Goal: Task Accomplishment & Management: Manage account settings

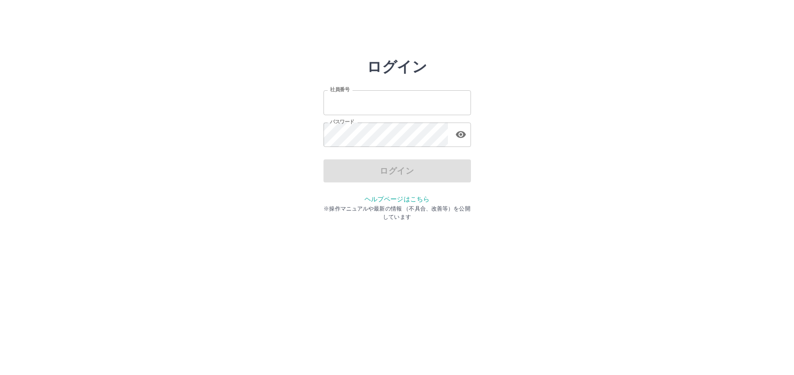
type input "*******"
click at [391, 108] on input "*******" at bounding box center [398, 102] width 148 height 24
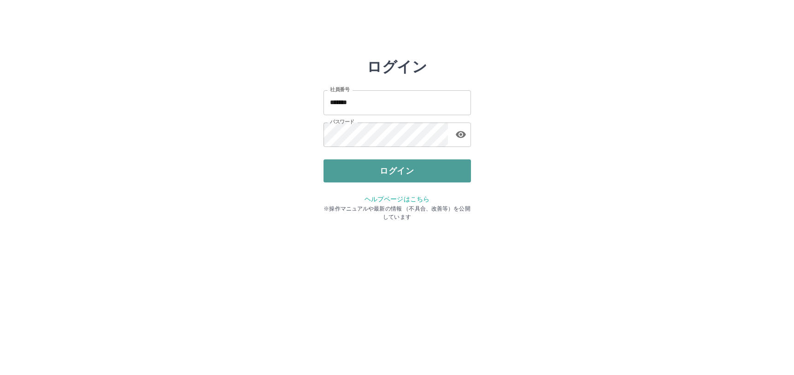
click at [354, 174] on button "ログイン" at bounding box center [398, 171] width 148 height 23
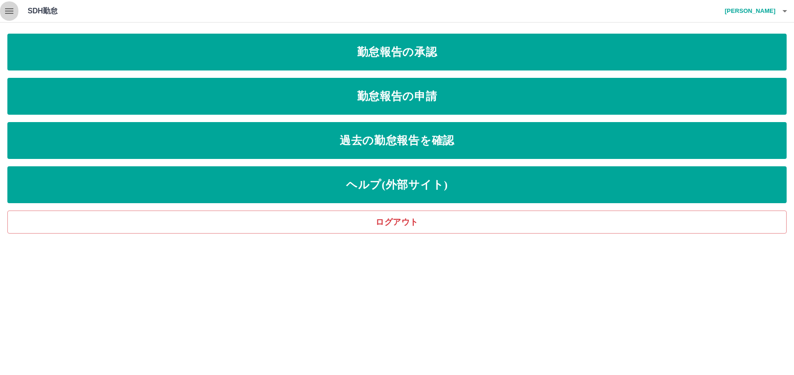
click at [3, 12] on button "button" at bounding box center [9, 11] width 18 height 22
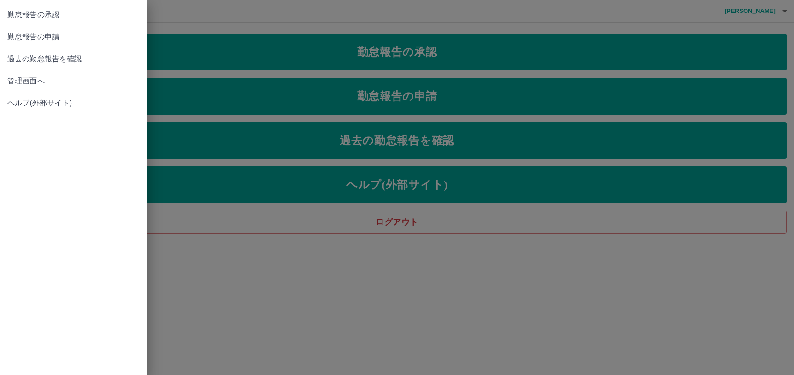
click at [24, 77] on span "管理画面へ" at bounding box center [73, 81] width 133 height 11
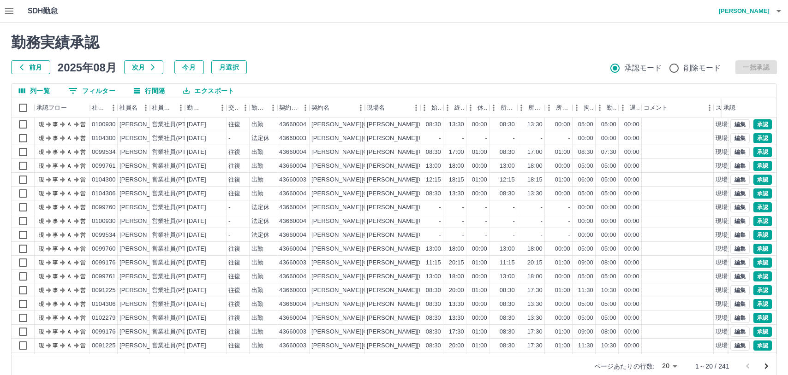
click at [9, 11] on icon "button" at bounding box center [9, 11] width 8 height 6
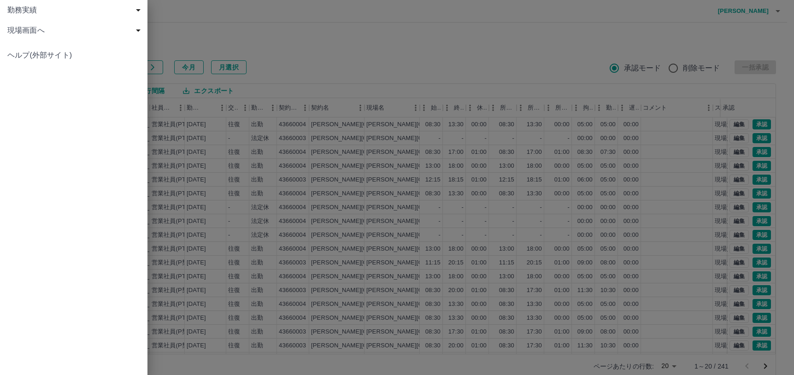
click at [255, 32] on div at bounding box center [397, 187] width 794 height 375
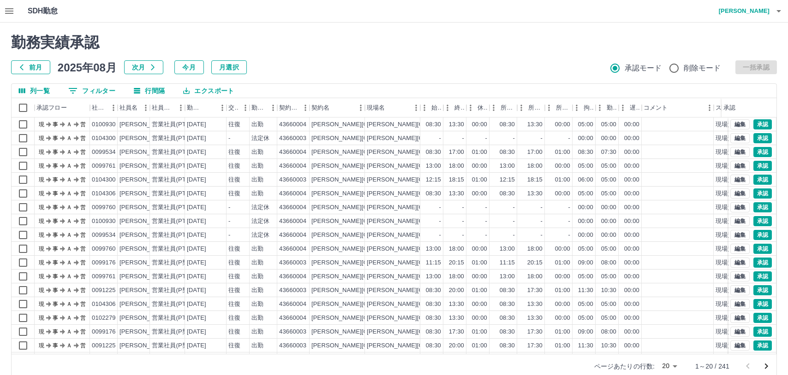
click at [12, 5] on button "button" at bounding box center [9, 11] width 18 height 22
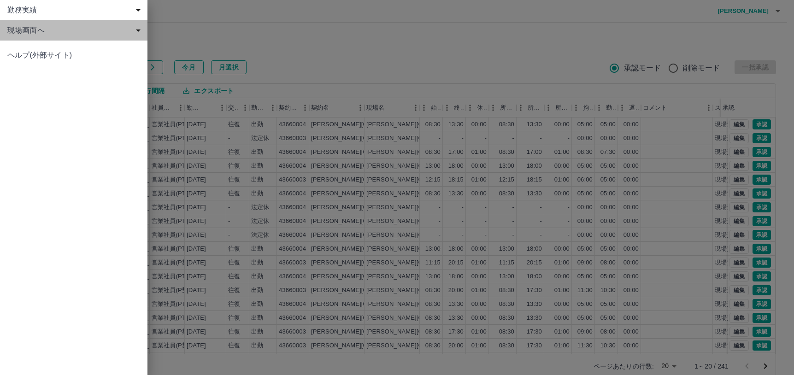
click at [15, 27] on span "現場画面へ" at bounding box center [75, 30] width 136 height 11
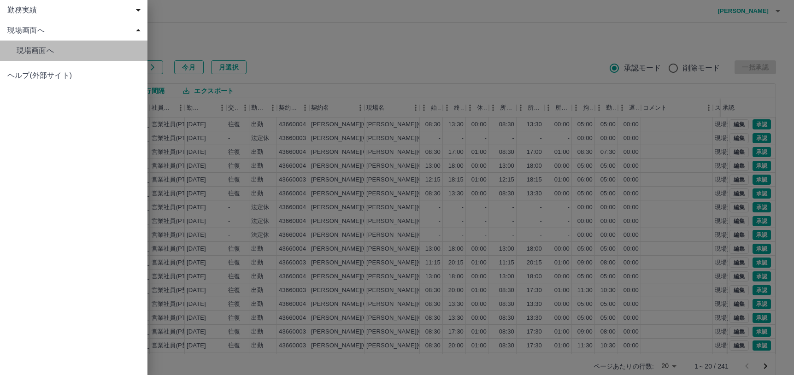
click at [17, 47] on span "現場画面へ" at bounding box center [79, 50] width 124 height 11
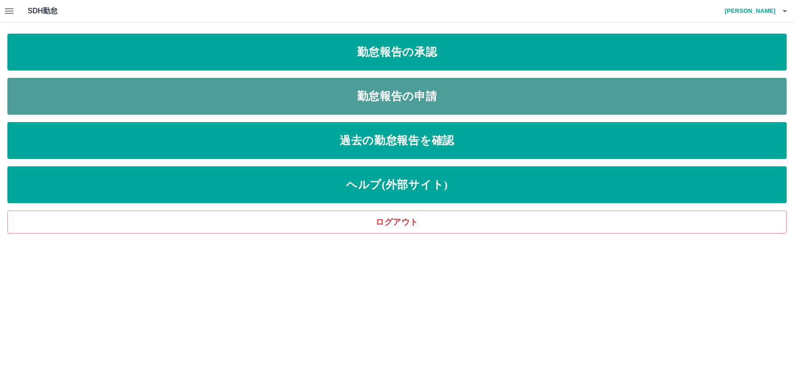
click at [283, 104] on link "勤怠報告の申請" at bounding box center [397, 96] width 780 height 37
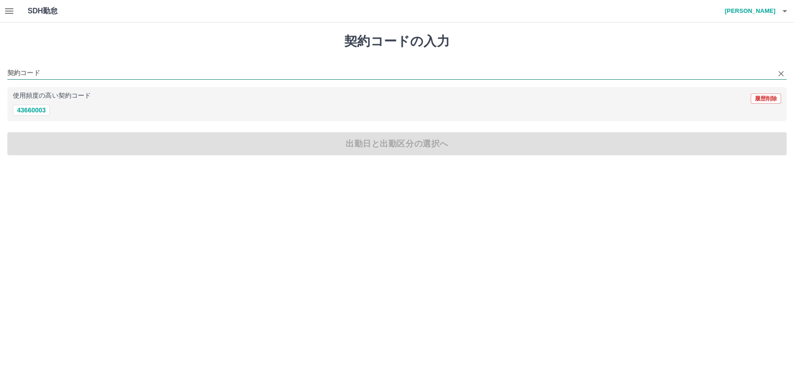
click at [40, 75] on input "契約コード" at bounding box center [390, 74] width 766 height 12
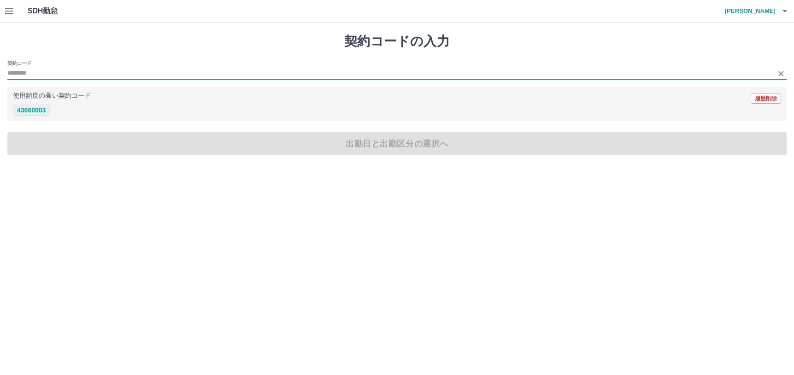
click at [31, 108] on button "43660003" at bounding box center [31, 110] width 37 height 11
type input "********"
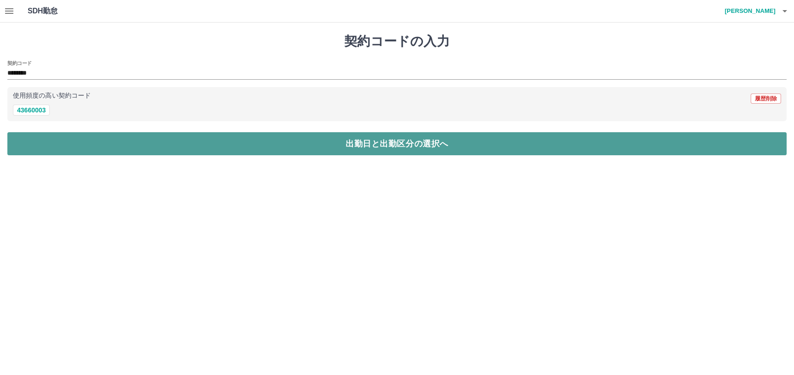
click at [171, 144] on button "出勤日と出勤区分の選択へ" at bounding box center [397, 143] width 780 height 23
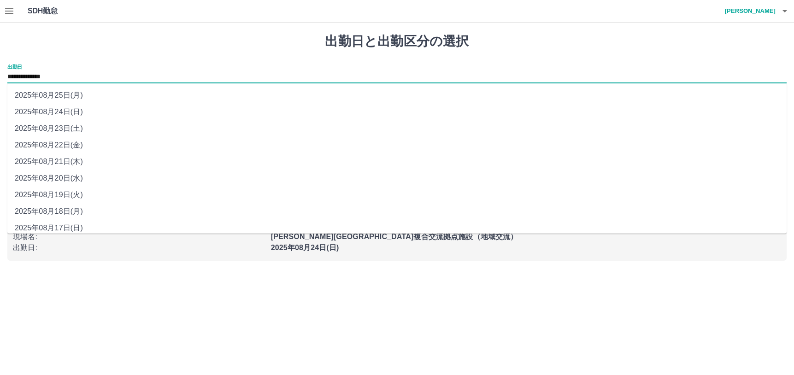
click at [93, 79] on input "**********" at bounding box center [397, 77] width 780 height 12
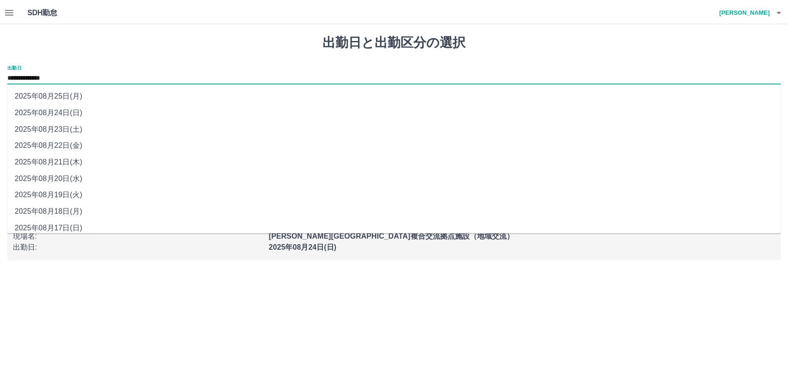
scroll to position [6, 0]
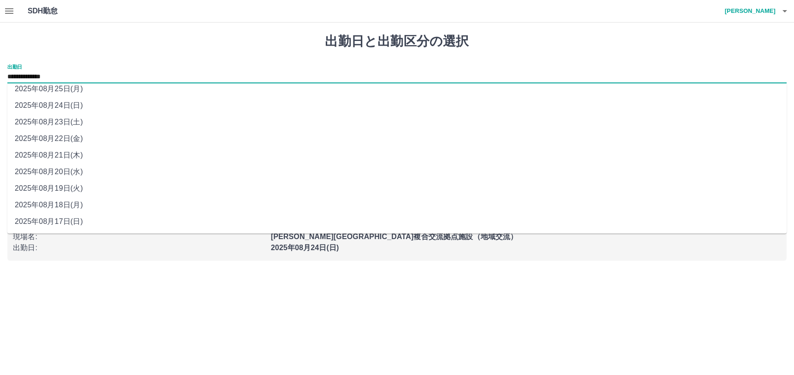
click at [104, 272] on html "**********" at bounding box center [397, 136] width 794 height 272
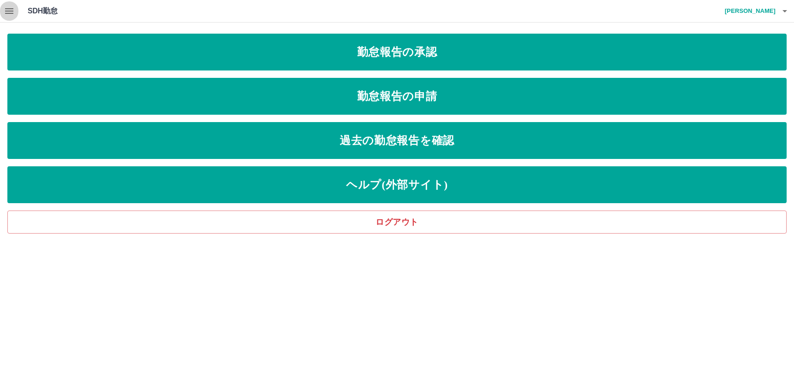
click at [18, 11] on button "button" at bounding box center [9, 11] width 18 height 22
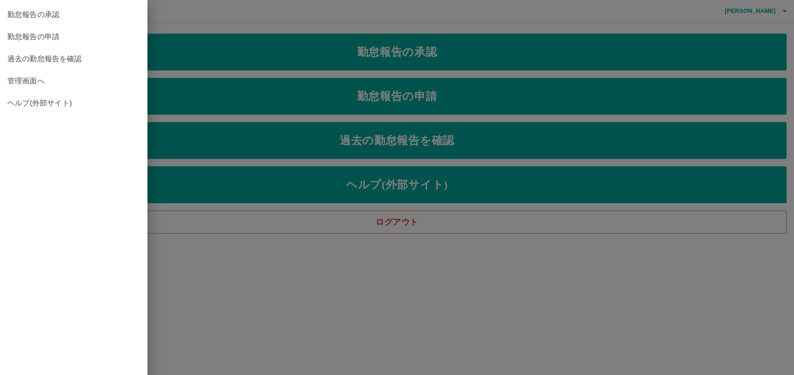
click at [23, 78] on span "管理画面へ" at bounding box center [73, 81] width 133 height 11
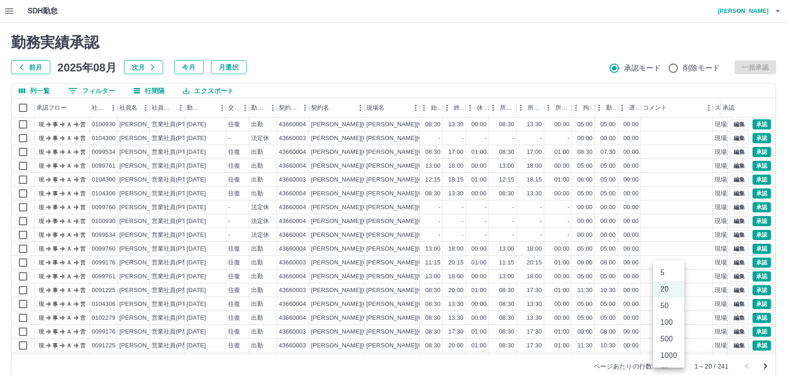
click at [671, 369] on body "SDH勤怠 [PERSON_NAME] 勤務実績承認 前月 [DATE] 次月 今月 月選択 承認モード 削除モード 一括承認 列一覧 0 フィルター 行間隔…" at bounding box center [397, 195] width 794 height 390
click at [670, 323] on li "100" at bounding box center [668, 322] width 31 height 17
type input "***"
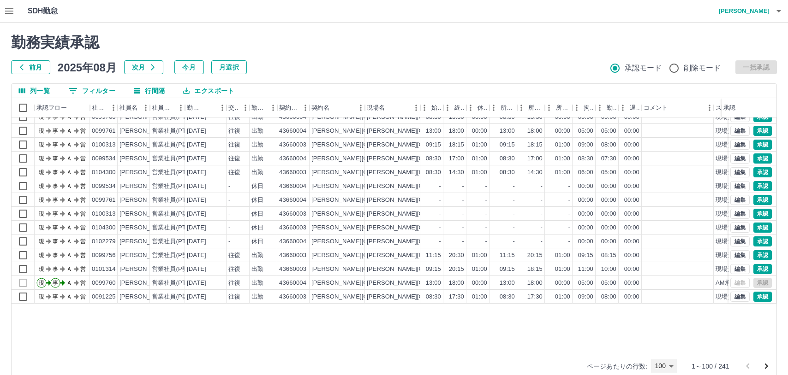
scroll to position [785, 0]
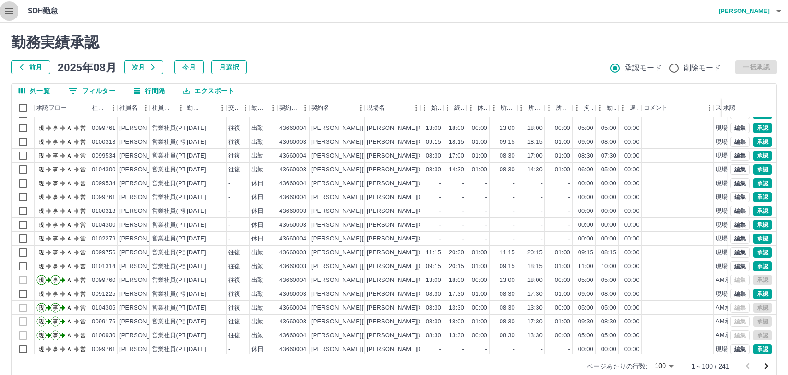
click at [11, 10] on icon "button" at bounding box center [9, 11] width 11 height 11
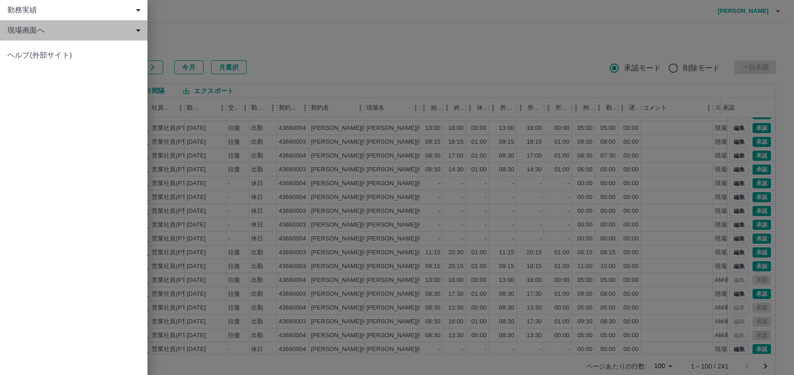
click at [45, 31] on span "現場画面へ" at bounding box center [75, 30] width 136 height 11
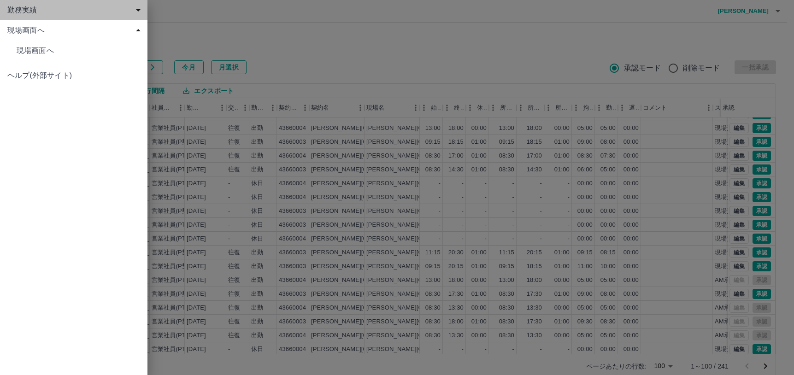
click at [57, 14] on span "勤務実績" at bounding box center [75, 10] width 136 height 11
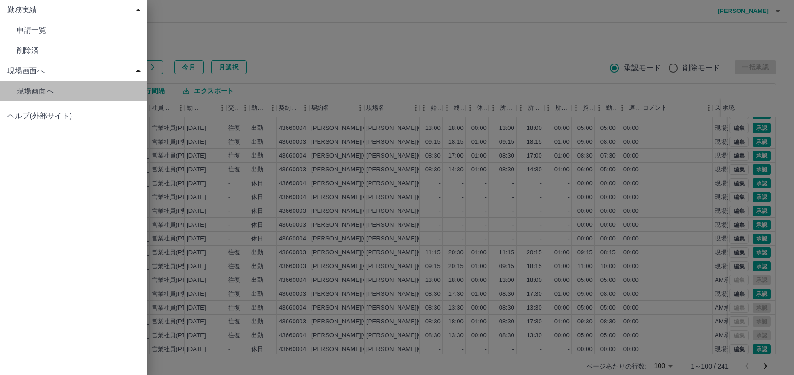
click at [50, 36] on span "現場画面へ" at bounding box center [79, 30] width 124 height 11
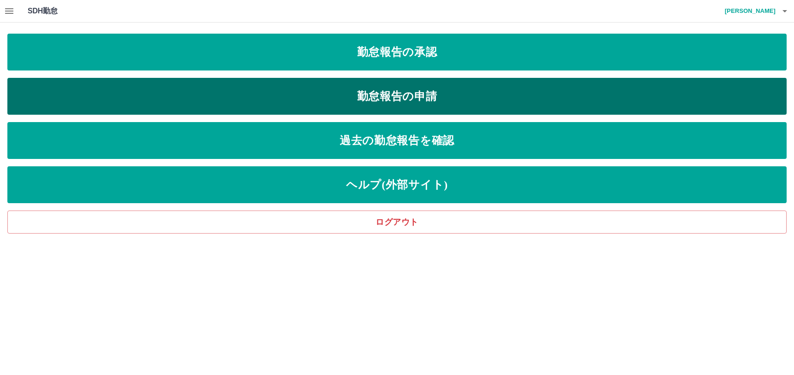
click at [202, 99] on link "勤怠報告の申請" at bounding box center [397, 96] width 780 height 37
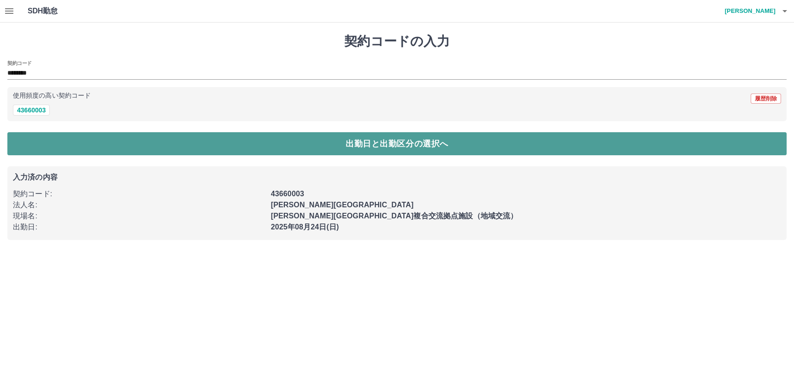
click at [218, 143] on button "出勤日と出勤区分の選択へ" at bounding box center [397, 143] width 780 height 23
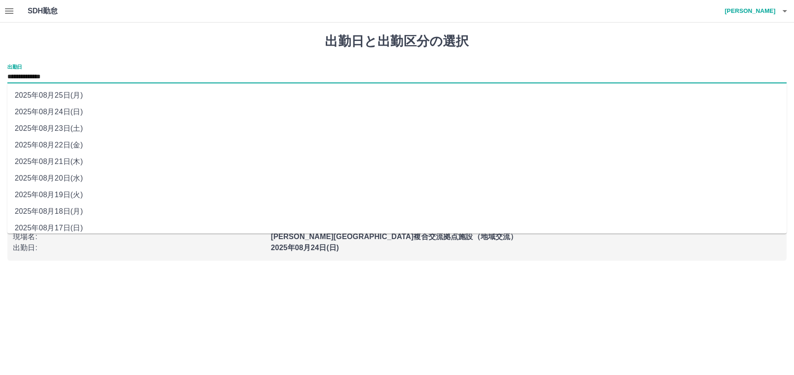
click at [60, 72] on input "**********" at bounding box center [397, 77] width 780 height 12
click at [76, 213] on li "2025年08月18日(月)" at bounding box center [397, 211] width 780 height 17
type input "**********"
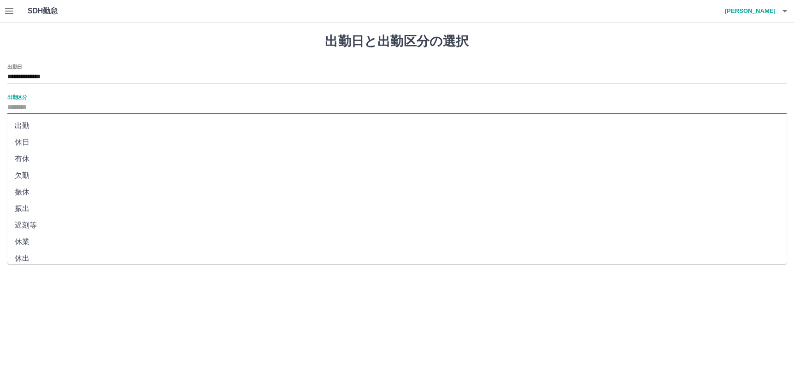
click at [74, 105] on input "出勤区分" at bounding box center [397, 108] width 780 height 12
click at [66, 132] on li "出勤" at bounding box center [397, 126] width 780 height 17
type input "**"
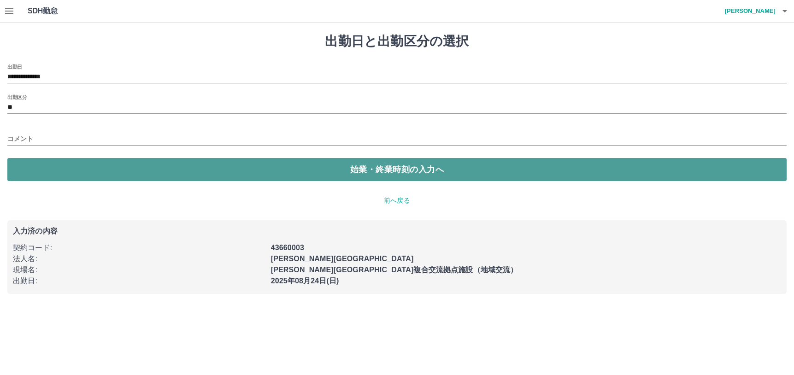
click at [153, 171] on button "始業・終業時刻の入力へ" at bounding box center [397, 169] width 780 height 23
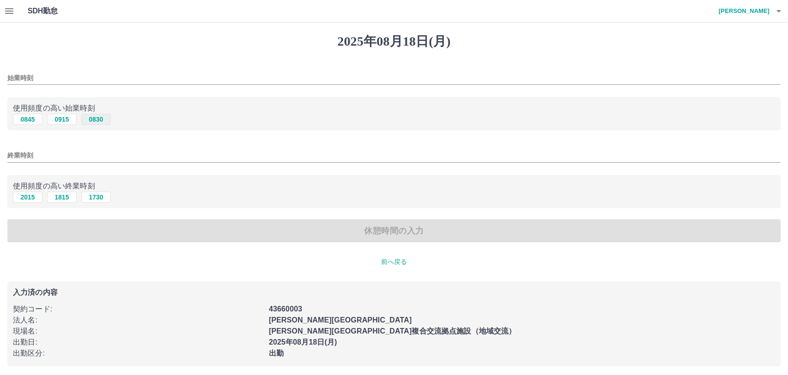
click at [94, 121] on button "0830" at bounding box center [96, 119] width 30 height 11
type input "****"
click at [98, 198] on button "1730" at bounding box center [96, 197] width 30 height 11
type input "****"
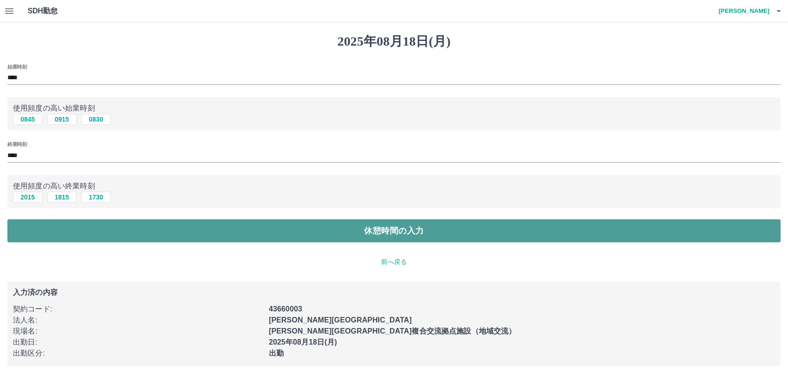
click at [161, 223] on button "休憩時間の入力" at bounding box center [393, 230] width 773 height 23
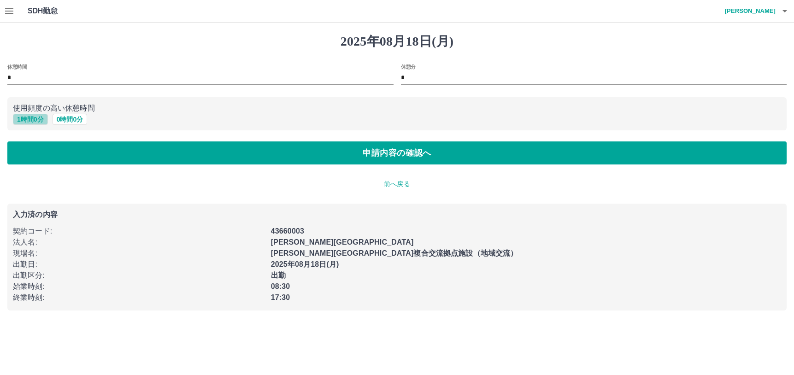
click at [39, 119] on button "1 時間 0 分" at bounding box center [30, 119] width 35 height 11
type input "*"
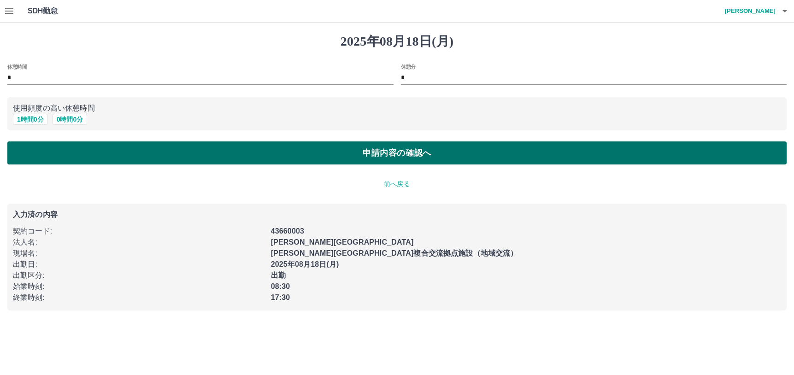
click at [164, 143] on button "申請内容の確認へ" at bounding box center [397, 153] width 780 height 23
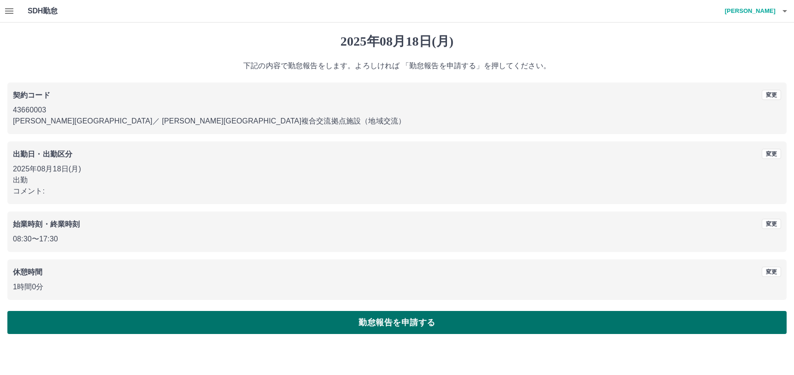
click at [283, 325] on button "勤怠報告を申請する" at bounding box center [397, 322] width 780 height 23
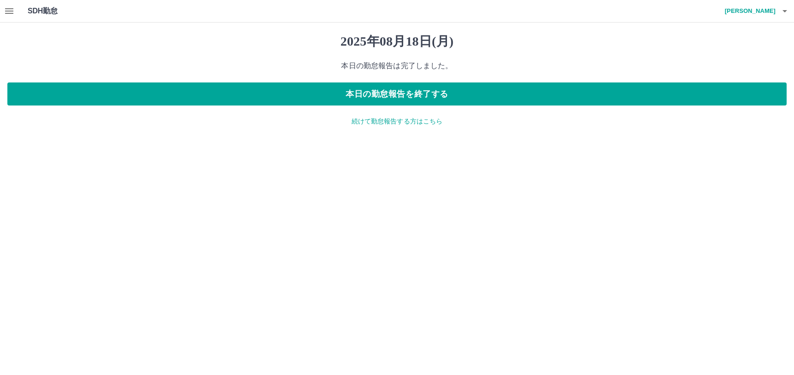
click at [7, 8] on icon "button" at bounding box center [9, 11] width 8 height 6
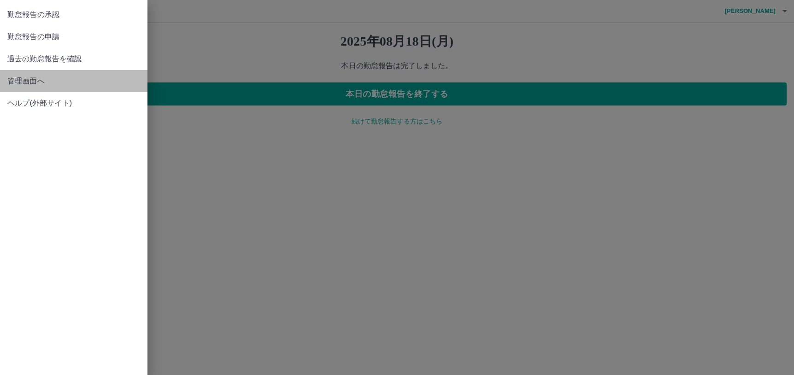
click at [42, 73] on link "管理画面へ" at bounding box center [74, 81] width 148 height 22
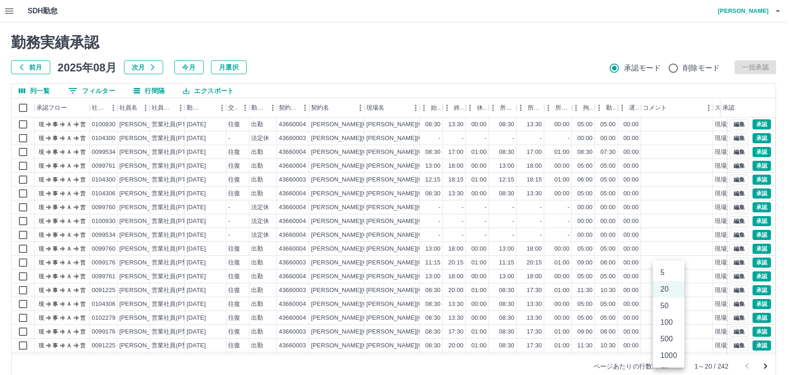
click at [671, 363] on body "SDH勤怠 [PERSON_NAME] 勤務実績承認 前月 [DATE] 次月 今月 月選択 承認モード 削除モード 一括承認 列一覧 0 フィルター 行間隔…" at bounding box center [397, 195] width 794 height 390
click at [670, 320] on li "100" at bounding box center [668, 322] width 31 height 17
type input "***"
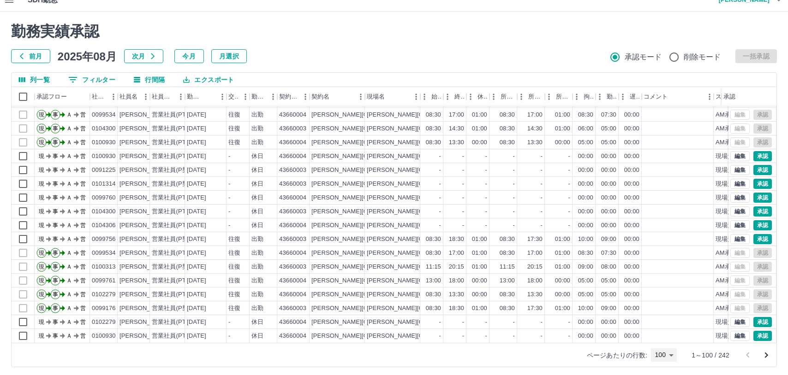
scroll to position [14, 0]
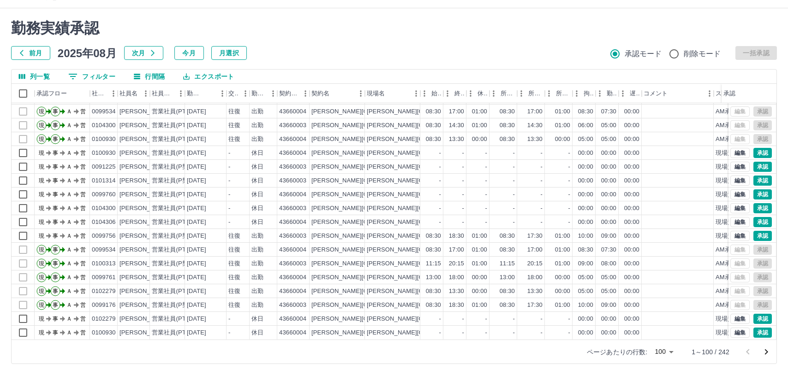
click at [764, 354] on icon "次のページへ" at bounding box center [765, 352] width 11 height 11
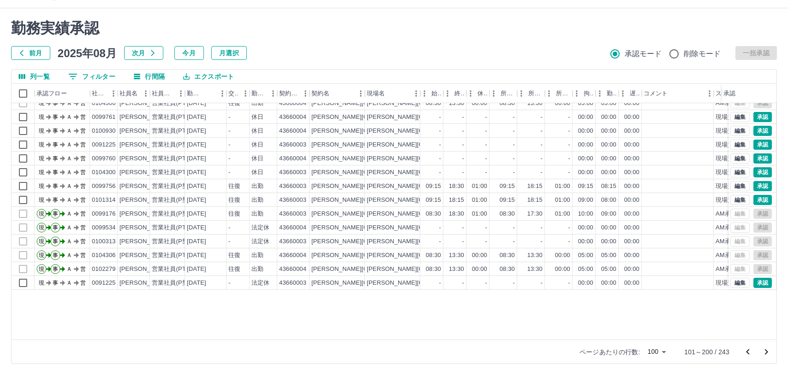
scroll to position [46, 0]
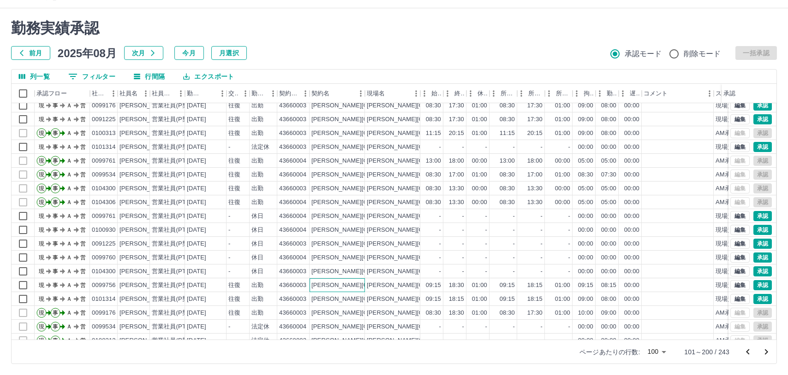
click at [315, 280] on div "[PERSON_NAME][GEOGRAPHIC_DATA]" at bounding box center [336, 286] width 55 height 14
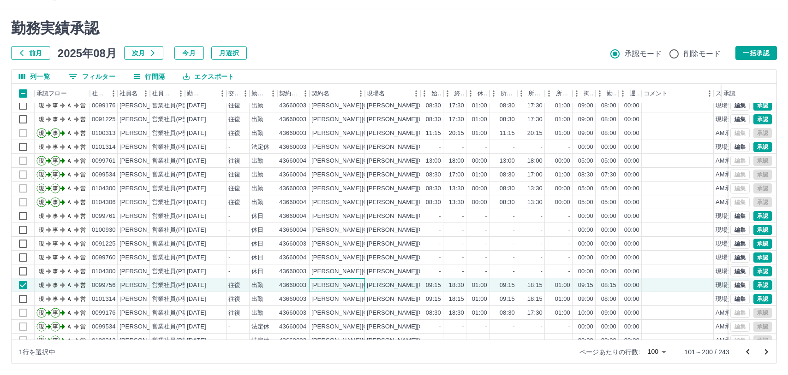
scroll to position [0, 0]
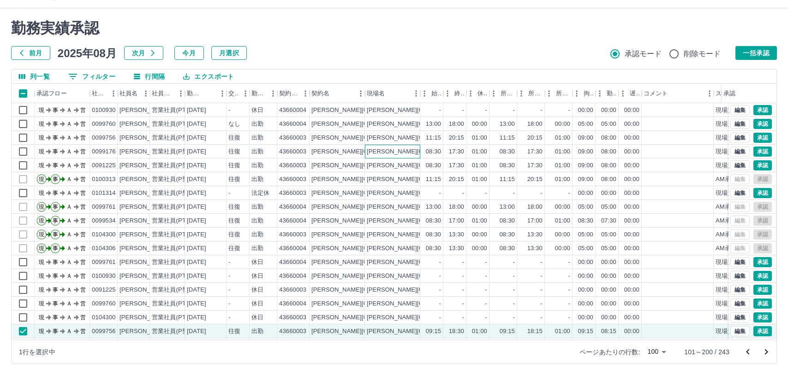
click at [385, 155] on div "[PERSON_NAME][GEOGRAPHIC_DATA]複合交流拠点施設（地域交流）" at bounding box center [466, 152] width 199 height 9
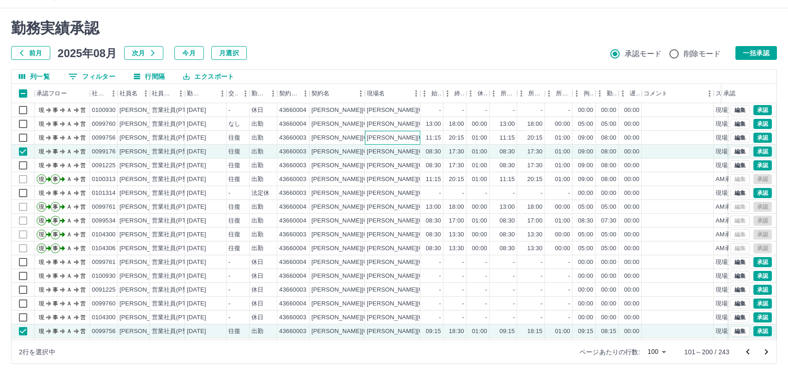
click at [386, 138] on div "[PERSON_NAME][GEOGRAPHIC_DATA]複合交流拠点施設（地域交流）" at bounding box center [466, 138] width 199 height 9
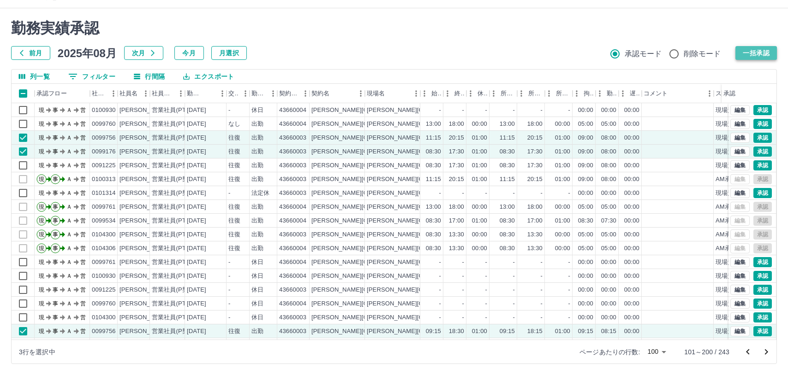
click at [758, 54] on button "一括承認" at bounding box center [755, 53] width 41 height 14
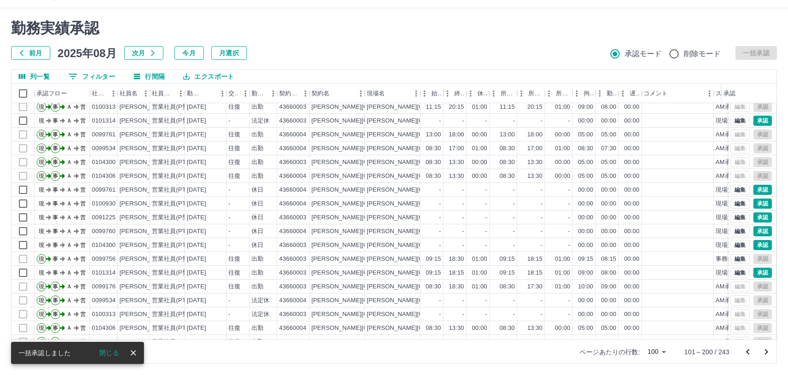
scroll to position [92, 0]
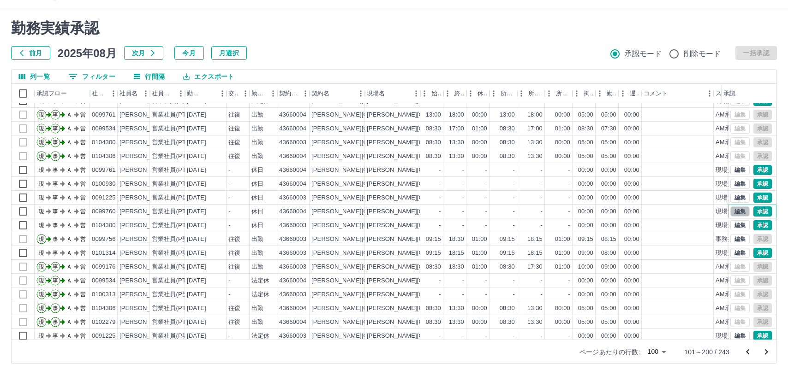
click at [730, 213] on button "編集" at bounding box center [739, 212] width 19 height 10
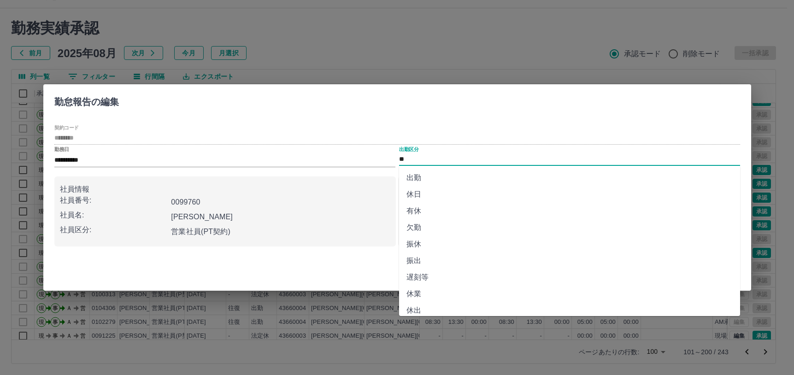
click at [465, 160] on input "**" at bounding box center [569, 160] width 341 height 12
click at [430, 174] on li "出勤" at bounding box center [569, 178] width 341 height 17
type input "**"
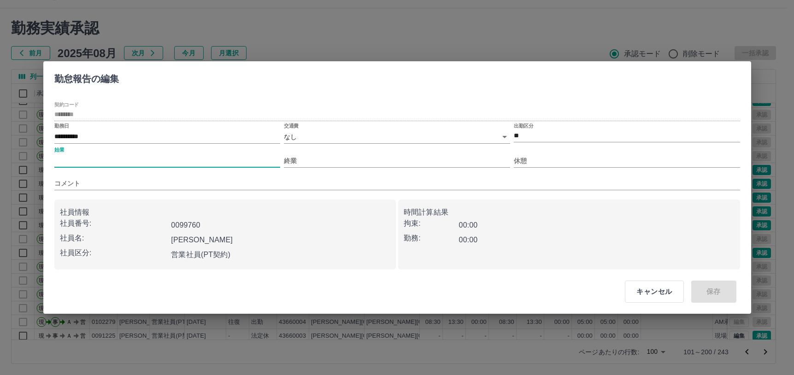
click at [142, 159] on input "始業" at bounding box center [167, 160] width 226 height 13
type input "****"
click at [374, 166] on input "終業" at bounding box center [397, 160] width 226 height 13
type input "****"
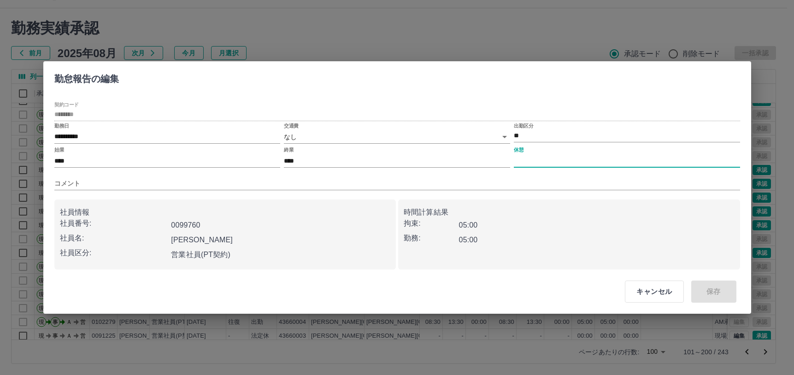
click at [529, 166] on input "休憩" at bounding box center [627, 160] width 226 height 13
type input "****"
click at [709, 288] on button "保存" at bounding box center [714, 292] width 45 height 22
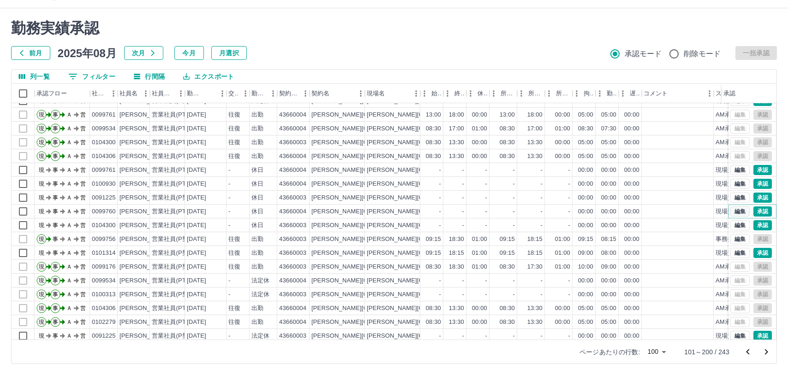
click at [730, 210] on button "編集" at bounding box center [739, 212] width 19 height 10
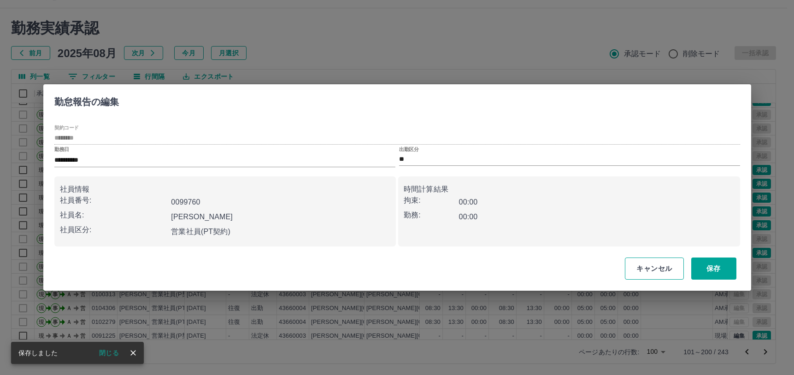
click at [648, 274] on button "キャンセル" at bounding box center [654, 269] width 59 height 22
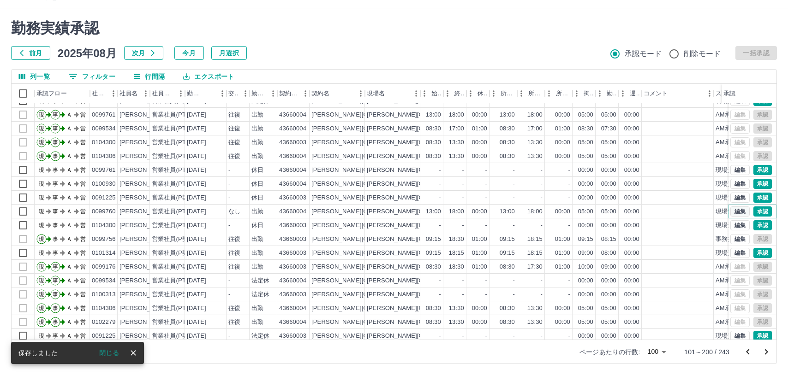
click at [730, 211] on button "編集" at bounding box center [739, 212] width 19 height 10
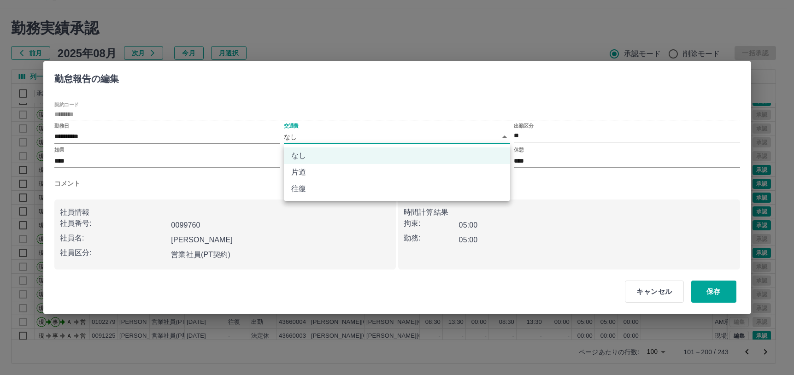
click at [303, 141] on body "SDH勤怠 [PERSON_NAME] 勤務実績承認 前月 [DATE] 次月 今月 月選択 承認モード 削除モード 一括承認 列一覧 0 フィルター 行間隔…" at bounding box center [397, 181] width 794 height 390
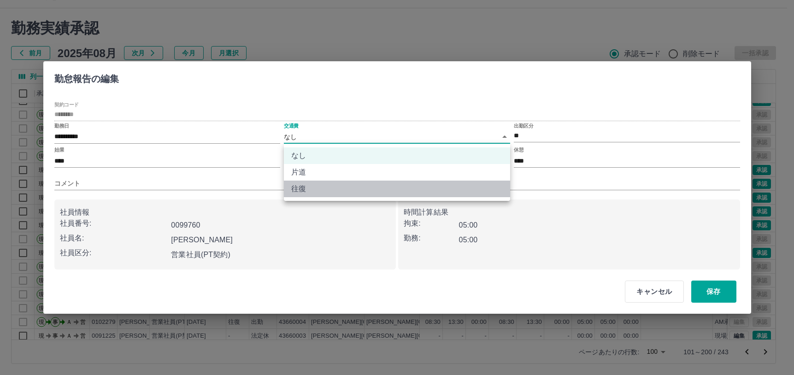
click at [303, 190] on li "往復" at bounding box center [397, 189] width 226 height 17
type input "******"
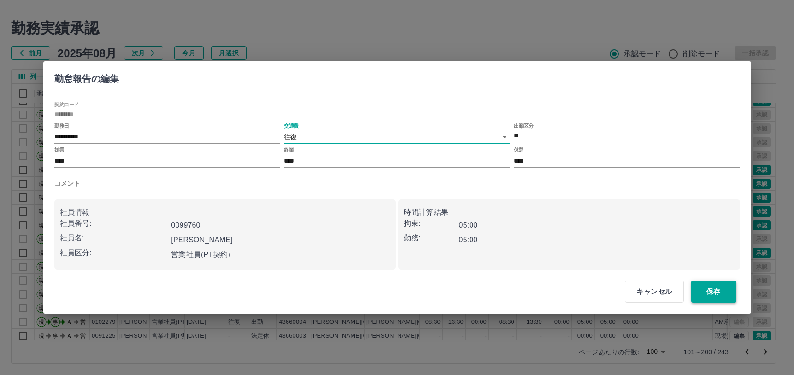
click at [714, 289] on button "保存" at bounding box center [714, 292] width 45 height 22
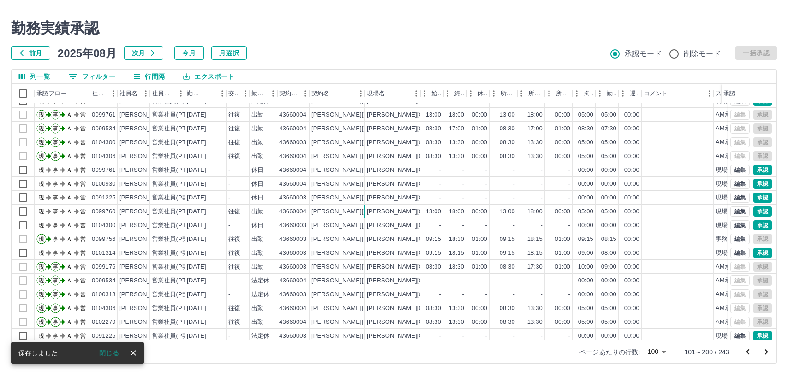
click at [343, 208] on div "[PERSON_NAME][GEOGRAPHIC_DATA]" at bounding box center [336, 212] width 55 height 14
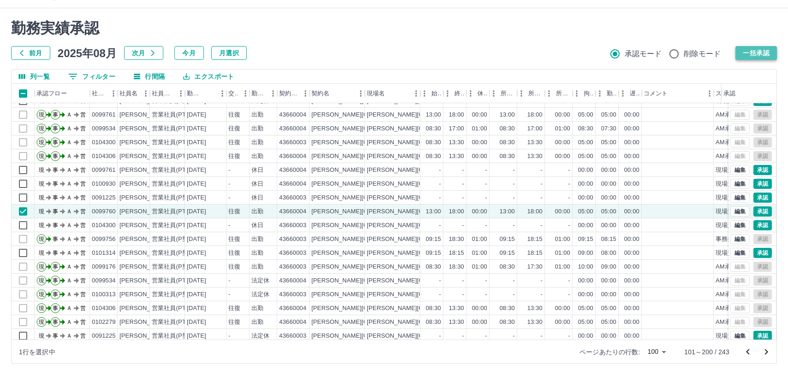
click at [763, 52] on button "一括承認" at bounding box center [755, 53] width 41 height 14
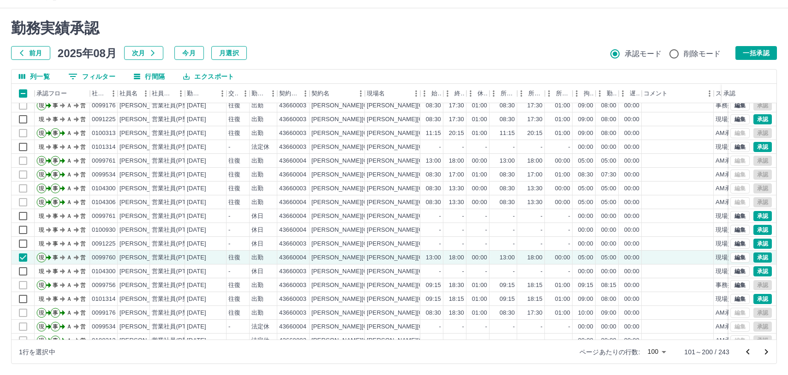
scroll to position [0, 0]
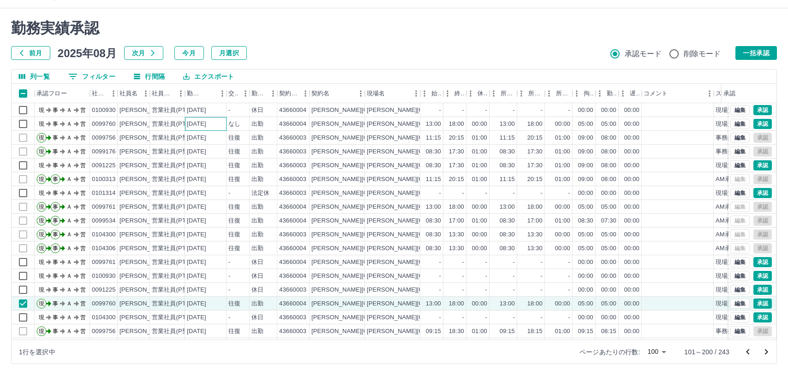
click at [202, 124] on div "[DATE]" at bounding box center [196, 124] width 19 height 9
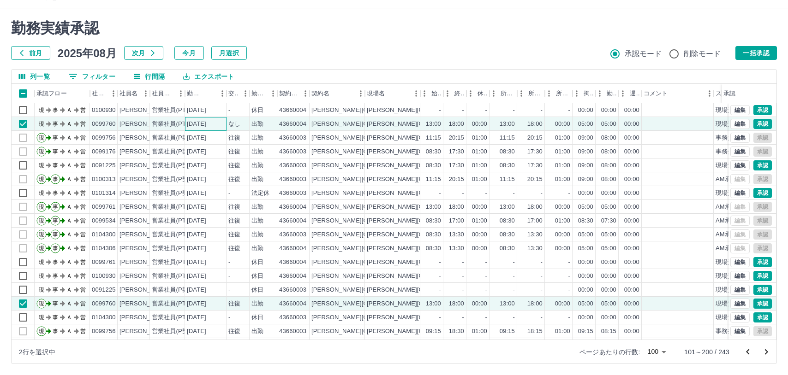
click at [202, 124] on div "[DATE]" at bounding box center [196, 124] width 19 height 9
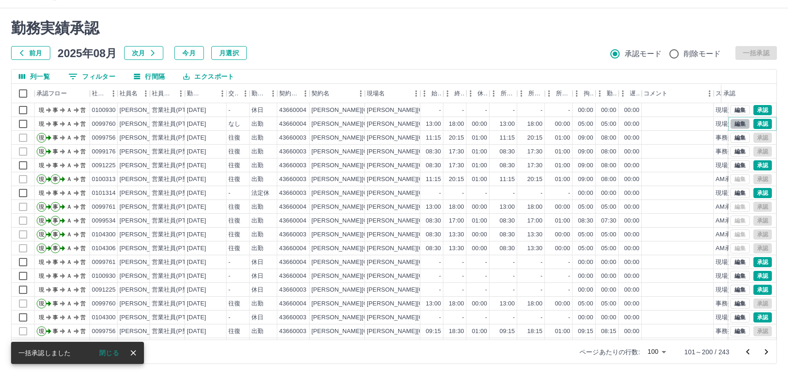
click at [730, 124] on button "編集" at bounding box center [739, 124] width 19 height 10
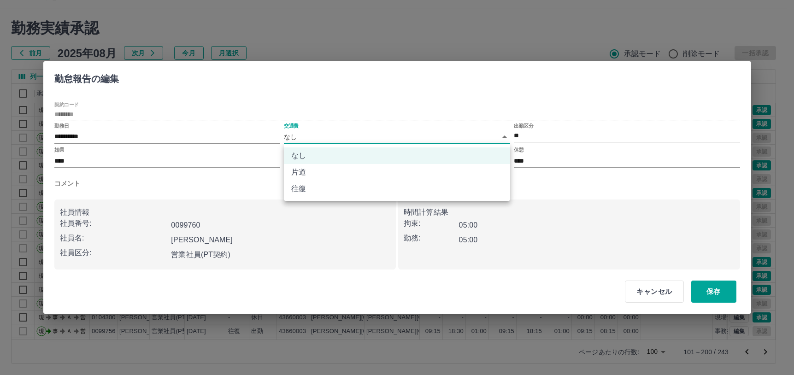
click at [322, 134] on body "SDH勤怠 [PERSON_NAME] 勤務実績承認 前月 [DATE] 次月 今月 月選択 承認モード 削除モード 一括承認 列一覧 0 フィルター 行間隔…" at bounding box center [397, 181] width 794 height 390
click at [322, 134] on div at bounding box center [397, 187] width 794 height 375
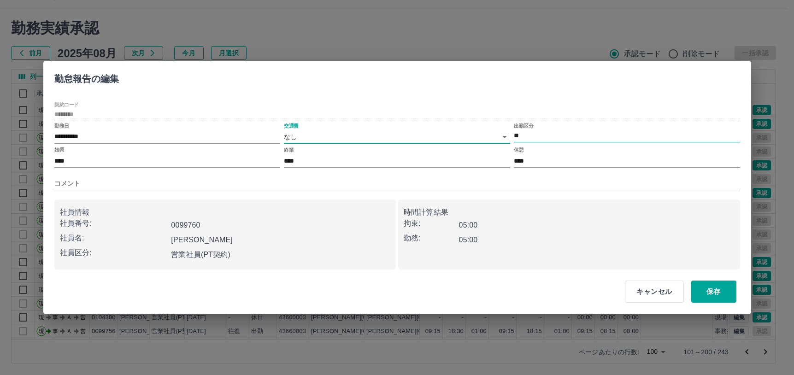
click at [518, 135] on input "**" at bounding box center [627, 136] width 226 height 12
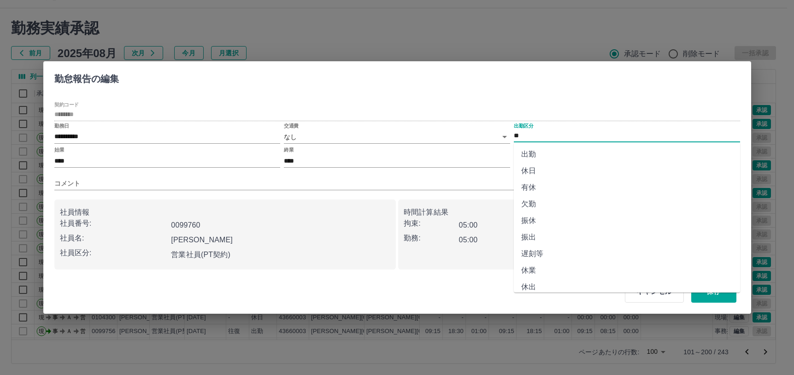
click at [534, 173] on li "休日" at bounding box center [627, 171] width 226 height 17
type input "**"
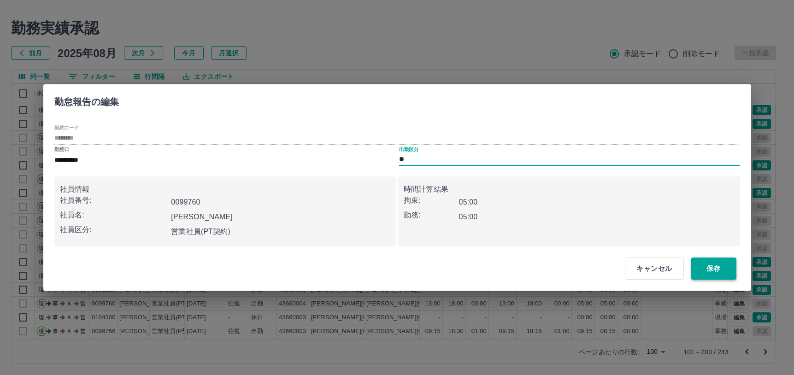
click at [725, 267] on button "保存" at bounding box center [714, 269] width 45 height 22
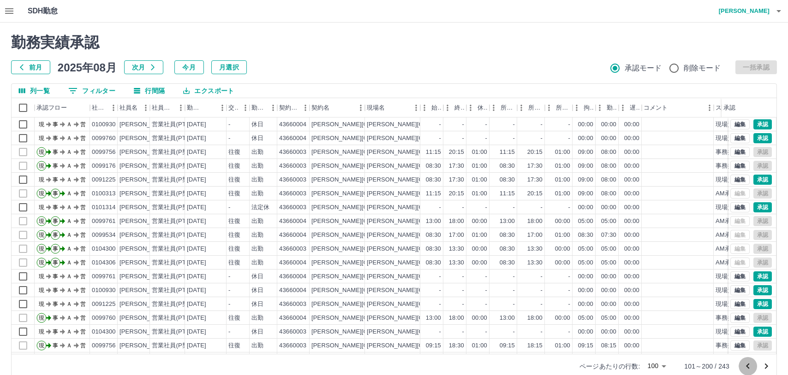
click at [747, 363] on icon "前のページへ" at bounding box center [747, 366] width 11 height 11
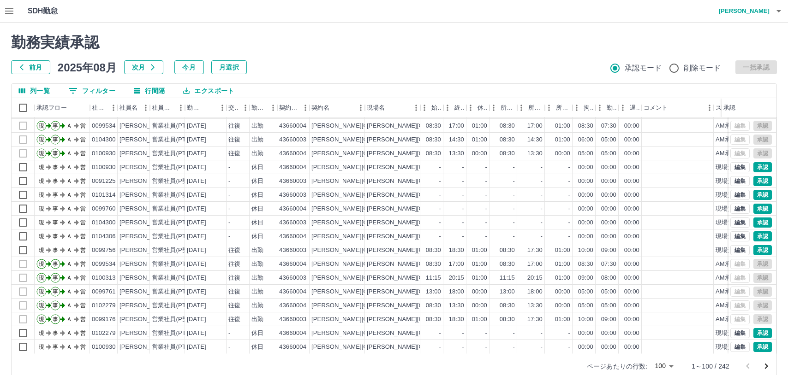
scroll to position [1154, 0]
click at [372, 315] on div "[PERSON_NAME][GEOGRAPHIC_DATA]複合交流拠点施設（地域交流）" at bounding box center [466, 319] width 199 height 9
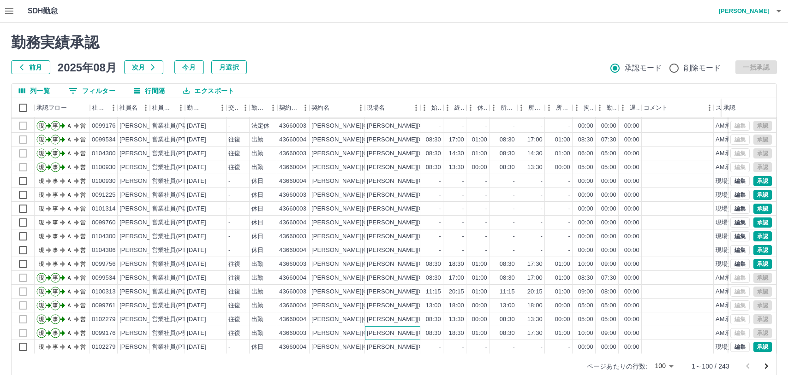
scroll to position [14, 0]
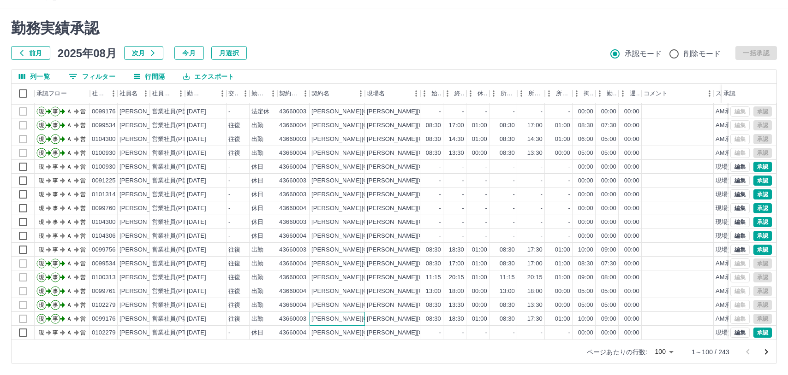
click at [331, 312] on div "[PERSON_NAME][GEOGRAPHIC_DATA]" at bounding box center [336, 319] width 55 height 14
click at [581, 246] on div "10:00" at bounding box center [585, 250] width 15 height 9
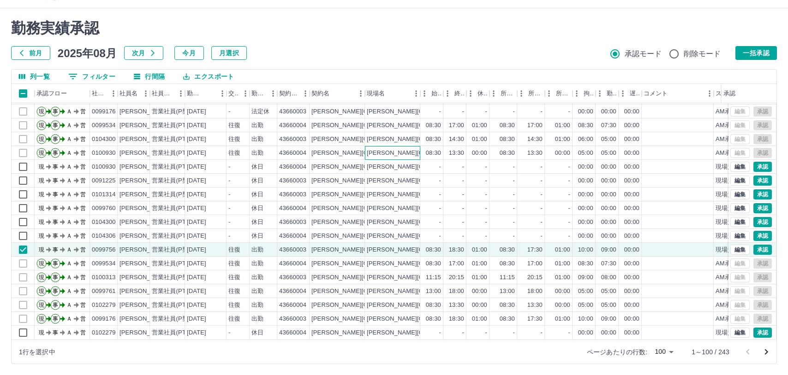
click at [390, 149] on div "[PERSON_NAME][GEOGRAPHIC_DATA]複合交流拠点施設（清掃、その他）" at bounding box center [472, 153] width 211 height 9
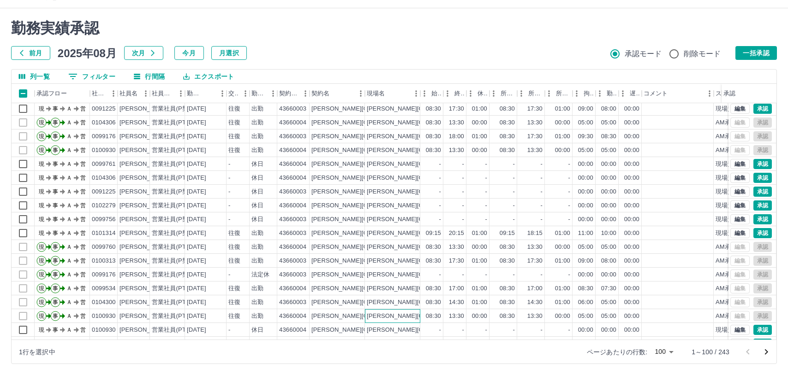
scroll to position [969, 0]
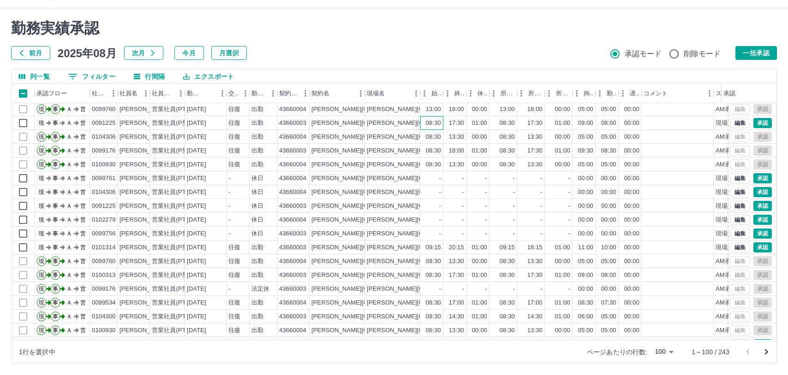
click at [421, 122] on div "08:30" at bounding box center [431, 123] width 23 height 14
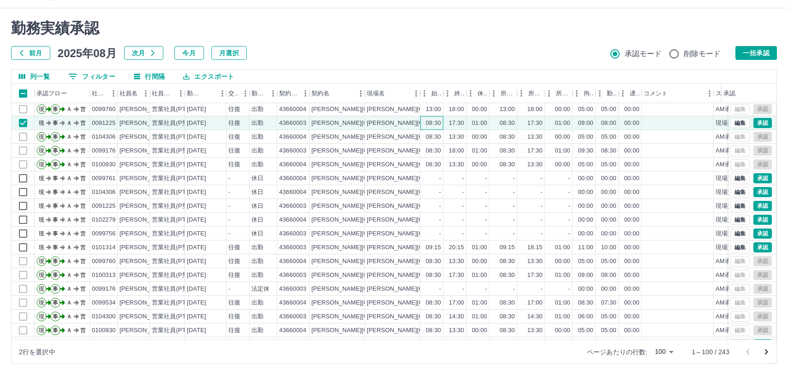
click at [421, 122] on div "08:30" at bounding box center [431, 123] width 23 height 14
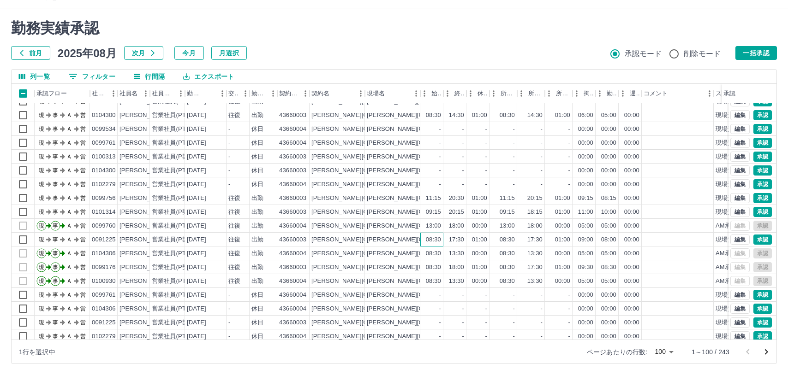
scroll to position [831, 0]
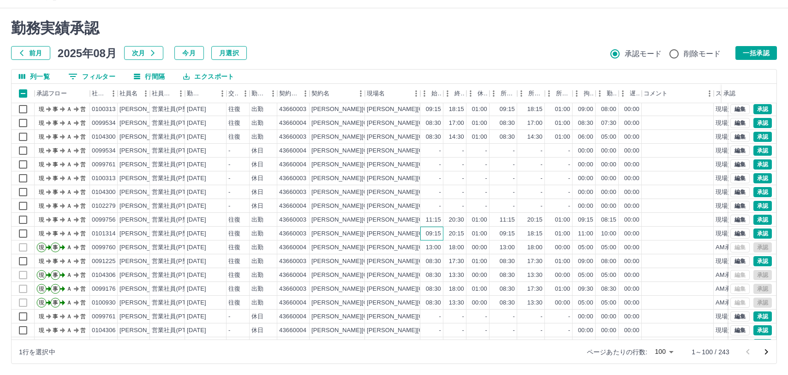
click at [421, 234] on div "09:15" at bounding box center [431, 234] width 23 height 14
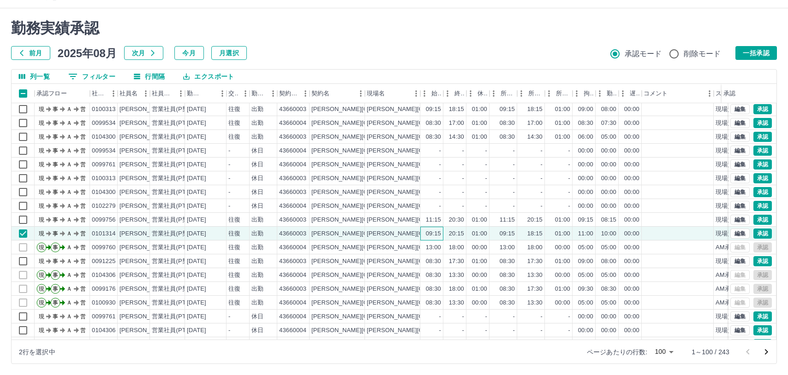
click at [421, 234] on div "09:15" at bounding box center [431, 234] width 23 height 14
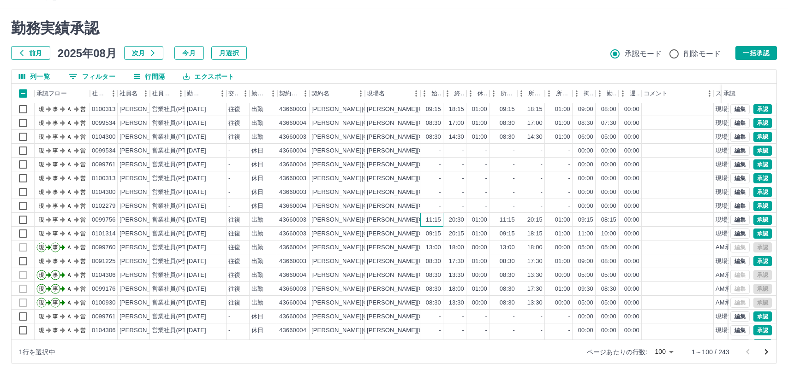
click at [425, 220] on div "11:15" at bounding box center [431, 220] width 23 height 14
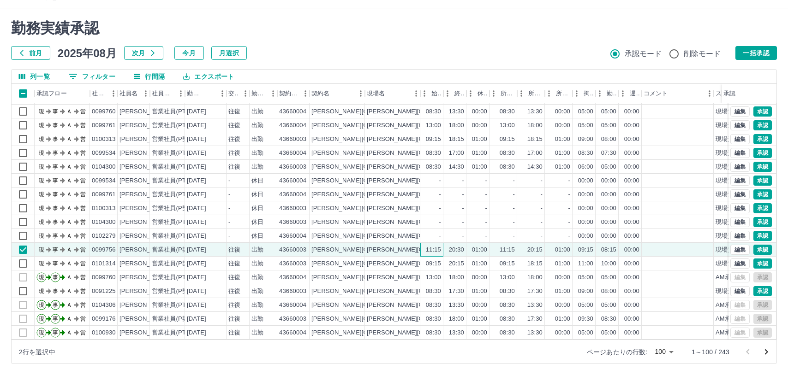
scroll to position [785, 0]
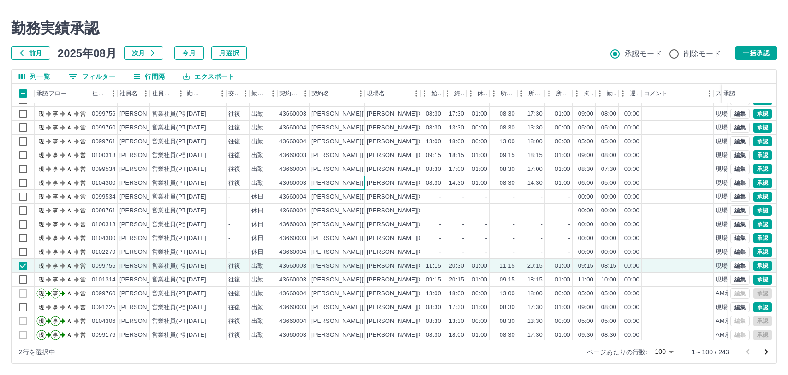
click at [332, 182] on div "[PERSON_NAME][GEOGRAPHIC_DATA]" at bounding box center [336, 183] width 55 height 14
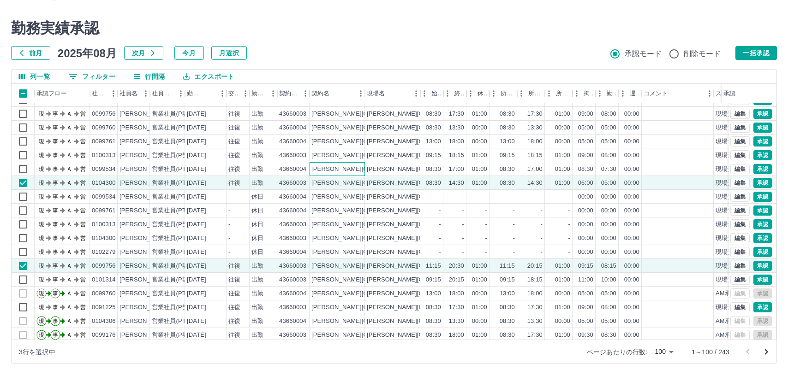
click at [330, 168] on div "[PERSON_NAME][GEOGRAPHIC_DATA]" at bounding box center [336, 169] width 55 height 14
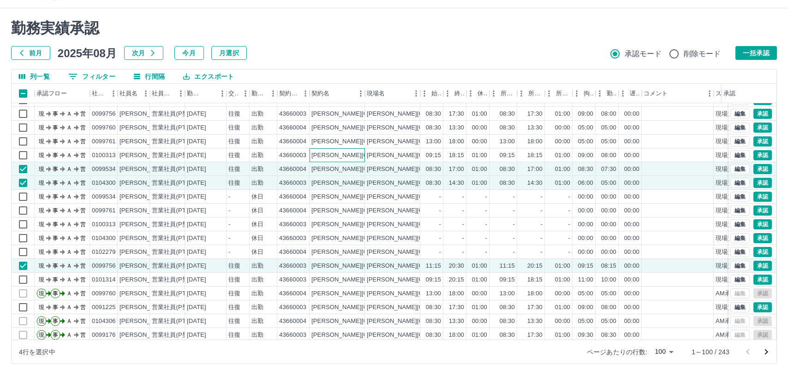
click at [329, 154] on div "[PERSON_NAME][GEOGRAPHIC_DATA]" at bounding box center [368, 155] width 114 height 9
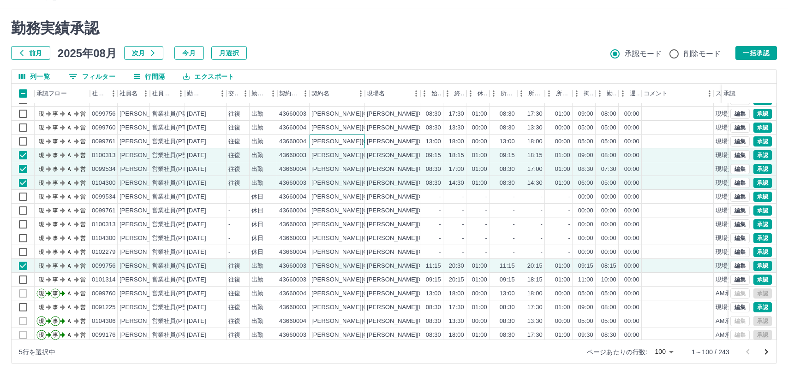
click at [322, 138] on div "[PERSON_NAME][GEOGRAPHIC_DATA]" at bounding box center [368, 141] width 114 height 9
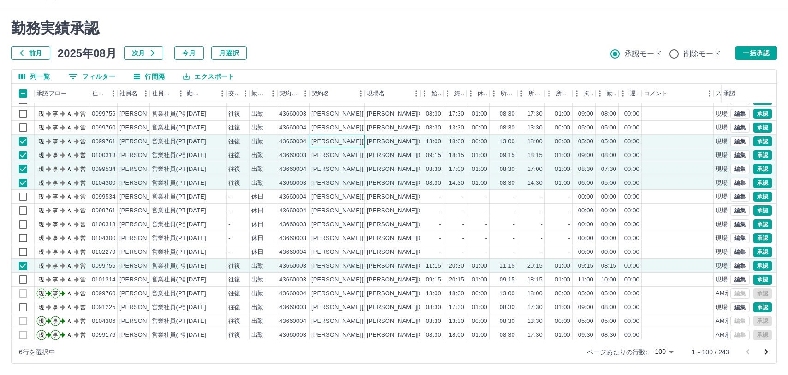
scroll to position [739, 0]
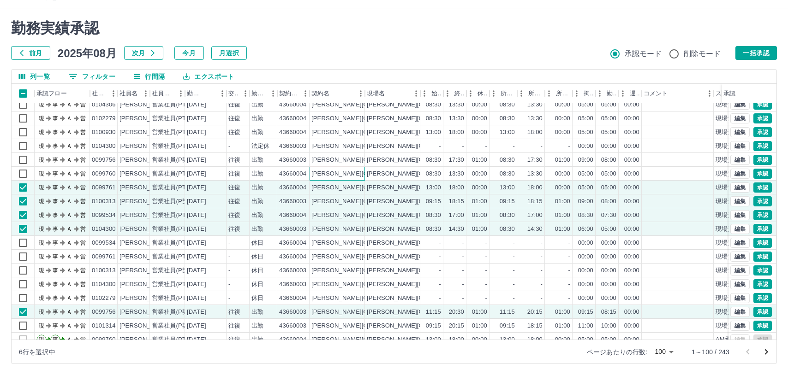
click at [316, 173] on div "[PERSON_NAME][GEOGRAPHIC_DATA]" at bounding box center [368, 174] width 114 height 9
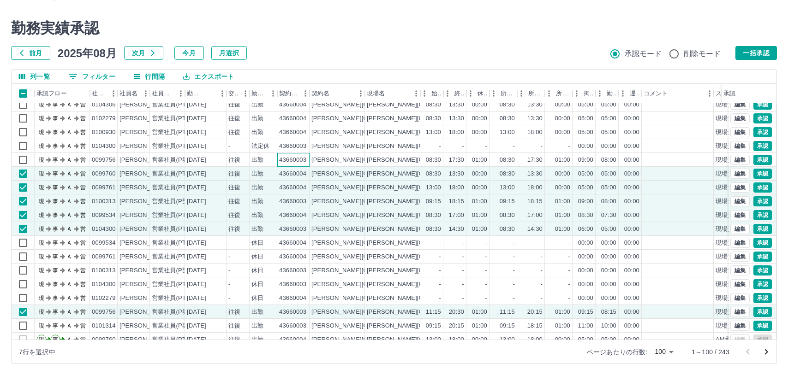
click at [302, 165] on div "43660003" at bounding box center [293, 160] width 32 height 14
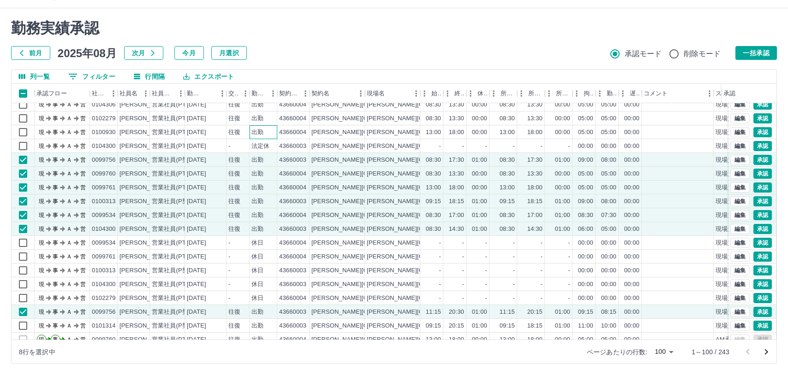
click at [249, 133] on div "出勤" at bounding box center [263, 132] width 28 height 14
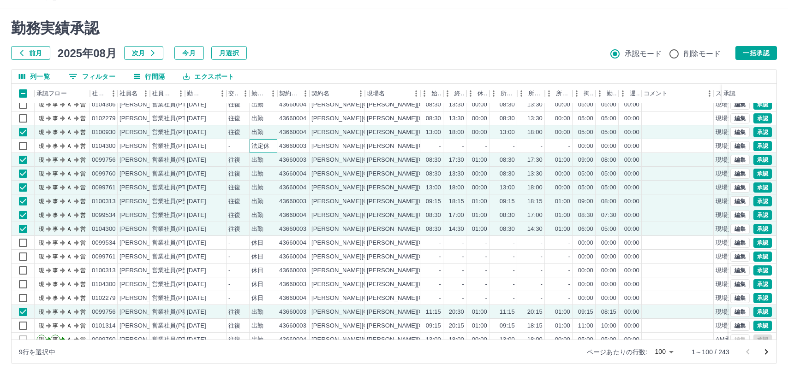
click at [272, 148] on div "法定休" at bounding box center [263, 146] width 28 height 14
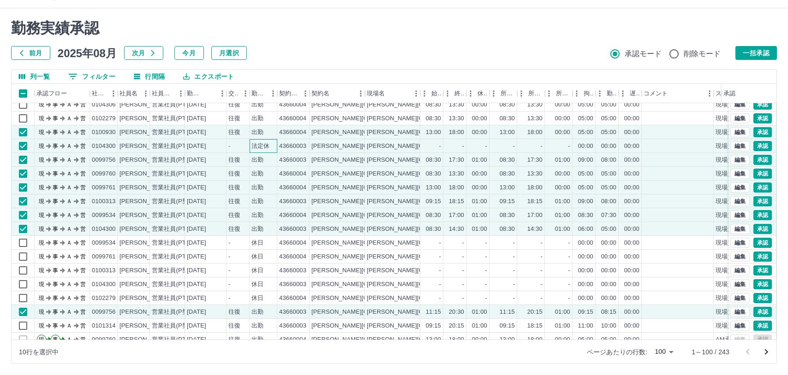
scroll to position [693, 0]
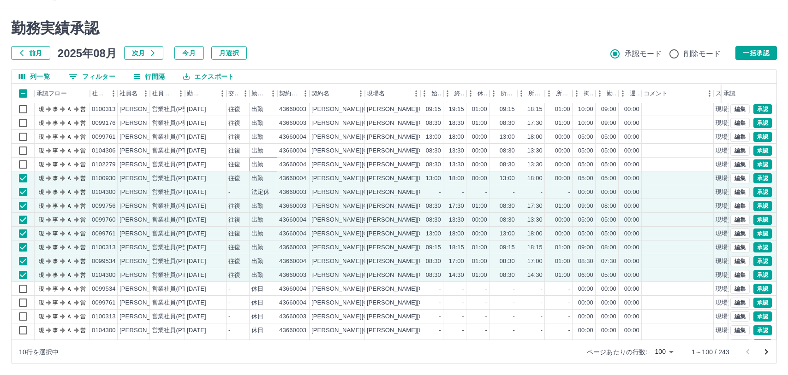
click at [267, 165] on div "出勤" at bounding box center [263, 165] width 28 height 14
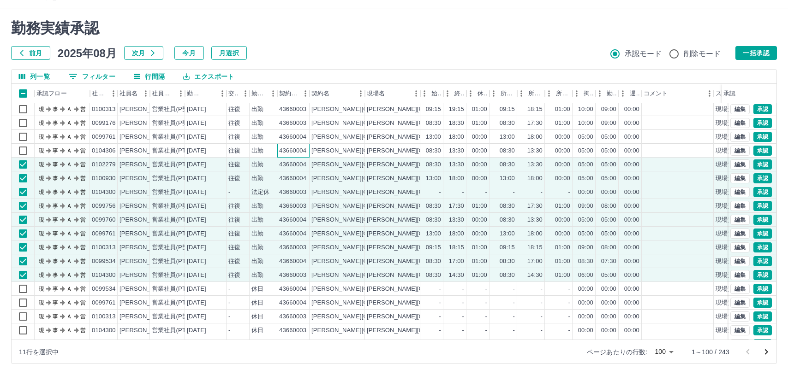
click at [285, 151] on div "43660004" at bounding box center [292, 151] width 27 height 9
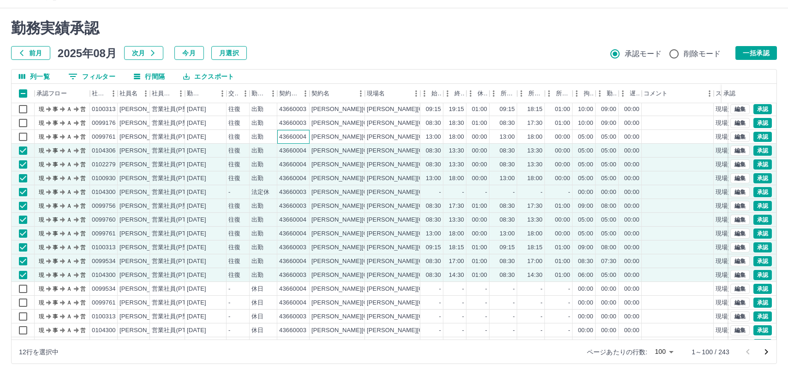
click at [279, 138] on div "43660004" at bounding box center [292, 137] width 27 height 9
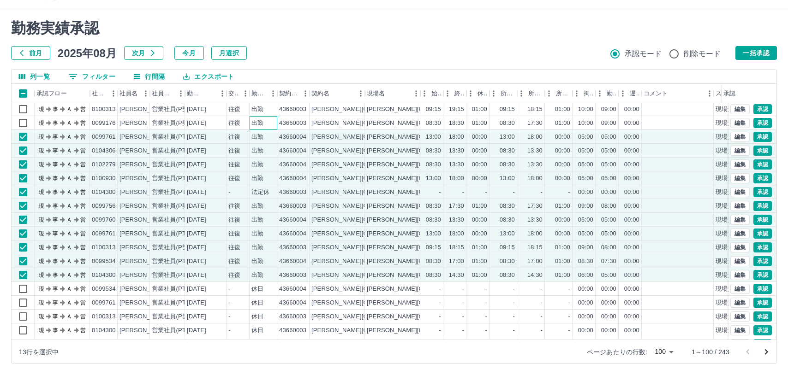
click at [252, 125] on div "出勤" at bounding box center [257, 123] width 12 height 9
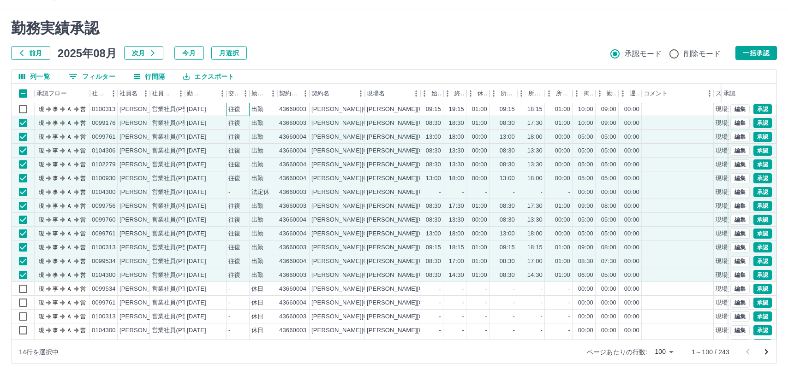
click at [249, 106] on div "往復" at bounding box center [237, 109] width 23 height 14
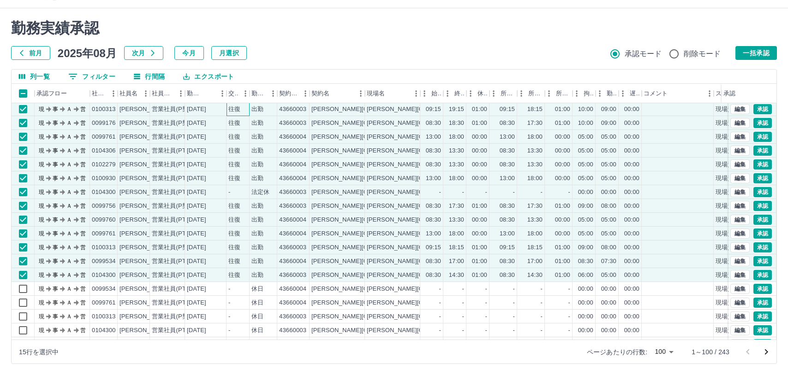
scroll to position [646, 0]
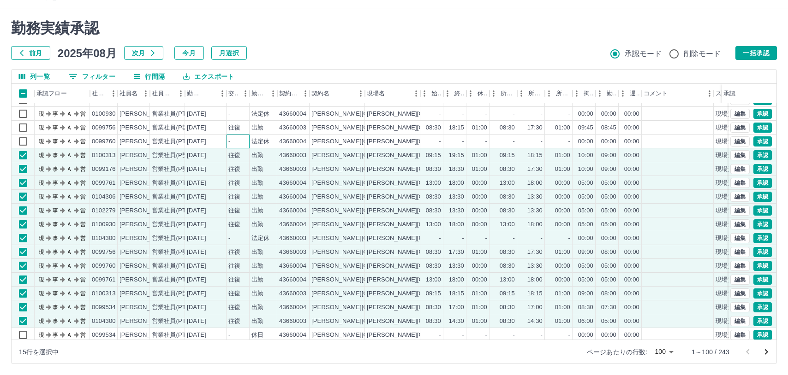
click at [249, 138] on div "-" at bounding box center [237, 142] width 23 height 14
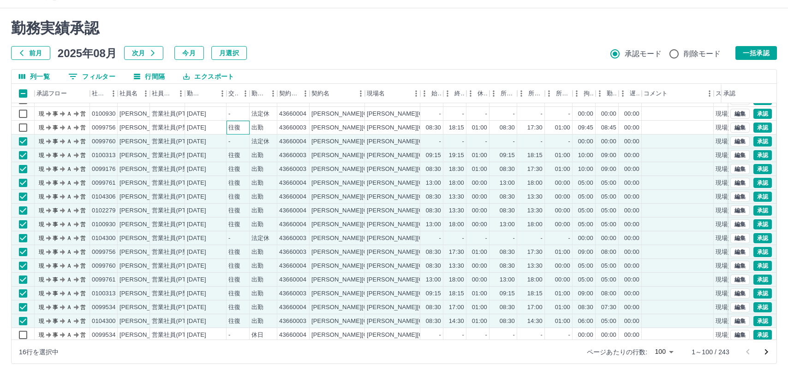
click at [249, 130] on div "往復" at bounding box center [237, 128] width 23 height 14
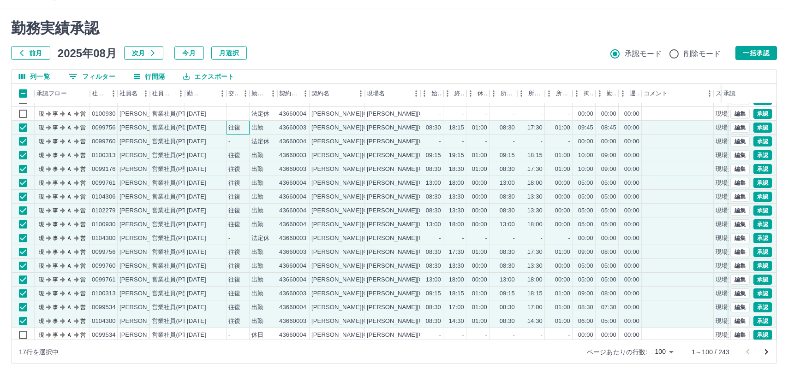
scroll to position [600, 0]
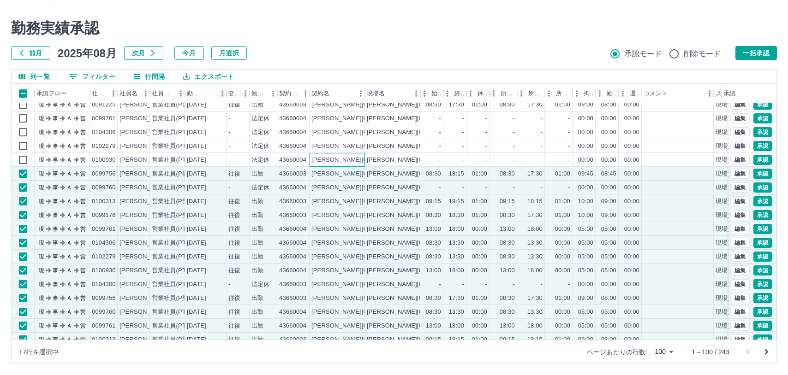
click at [337, 160] on div "[PERSON_NAME][GEOGRAPHIC_DATA]" at bounding box center [336, 160] width 55 height 14
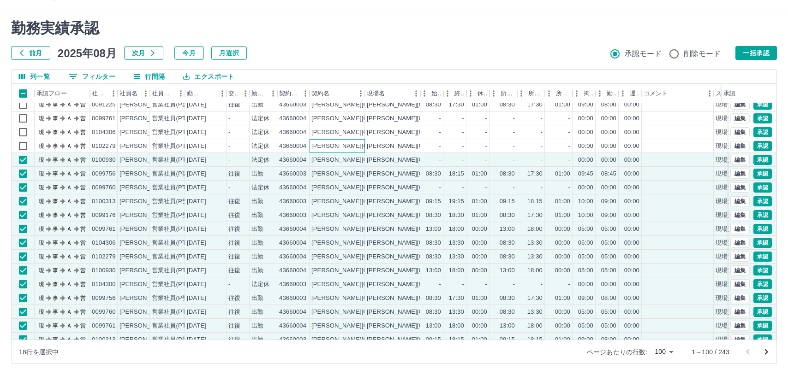
click at [332, 151] on div "[PERSON_NAME][GEOGRAPHIC_DATA]" at bounding box center [336, 146] width 55 height 14
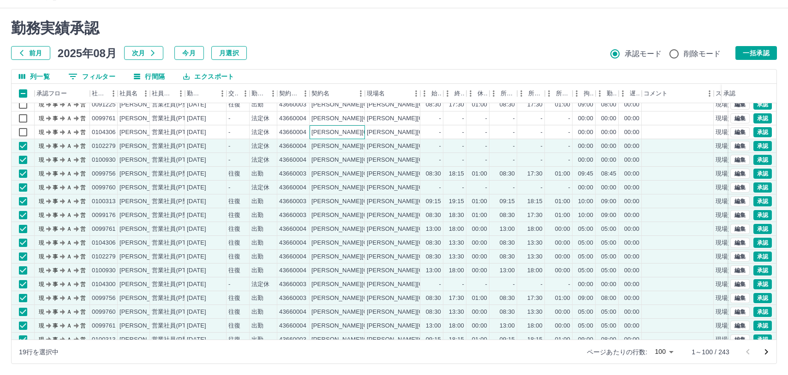
click at [331, 134] on div "[PERSON_NAME][GEOGRAPHIC_DATA]" at bounding box center [336, 132] width 55 height 14
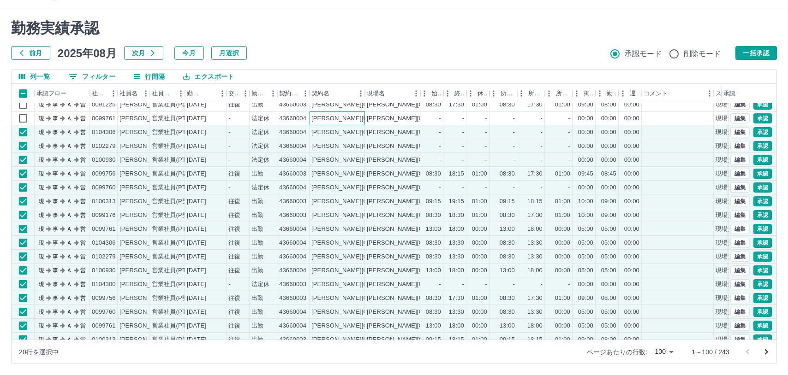
click at [331, 120] on div "[PERSON_NAME][GEOGRAPHIC_DATA]" at bounding box center [336, 119] width 55 height 14
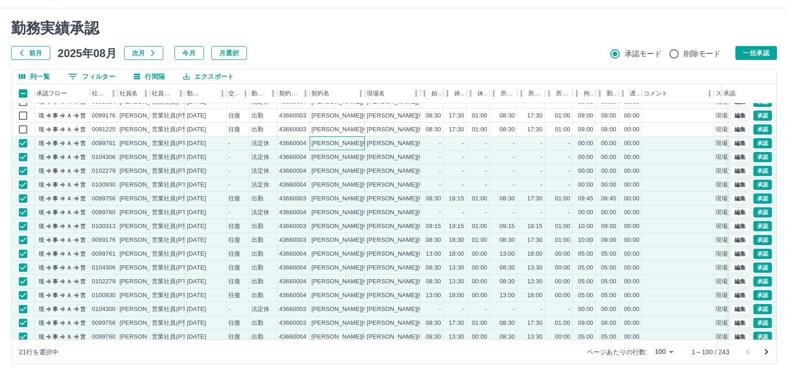
scroll to position [554, 0]
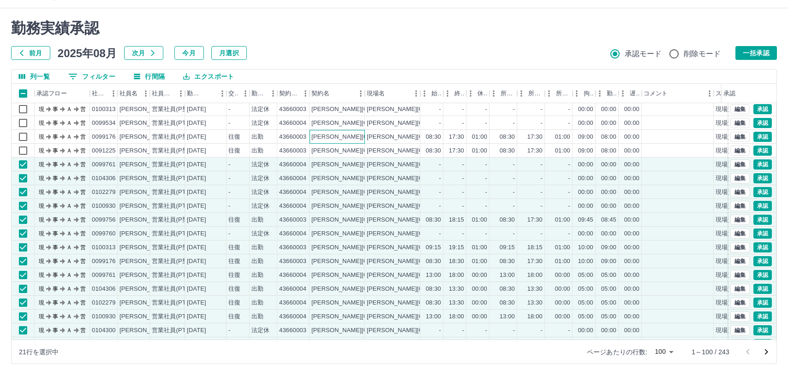
click at [316, 139] on div "[PERSON_NAME][GEOGRAPHIC_DATA]" at bounding box center [368, 137] width 114 height 9
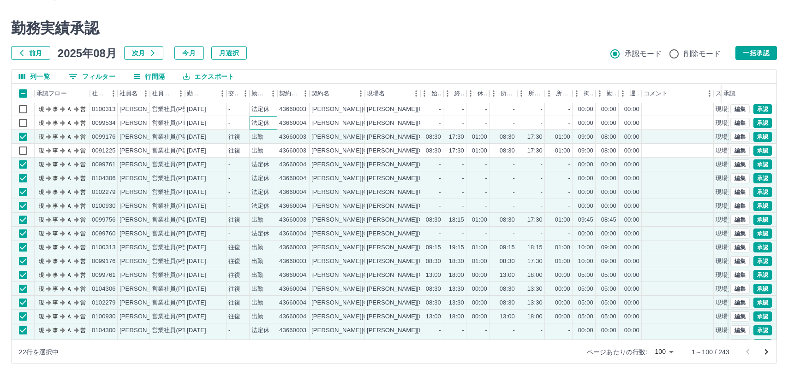
click at [270, 120] on div "法定休" at bounding box center [263, 123] width 28 height 14
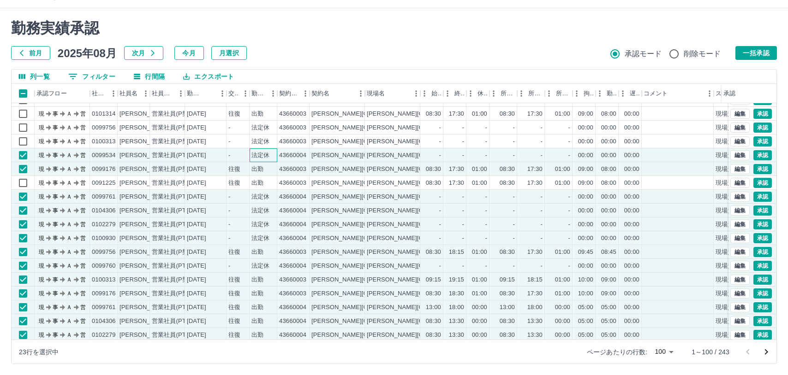
scroll to position [508, 0]
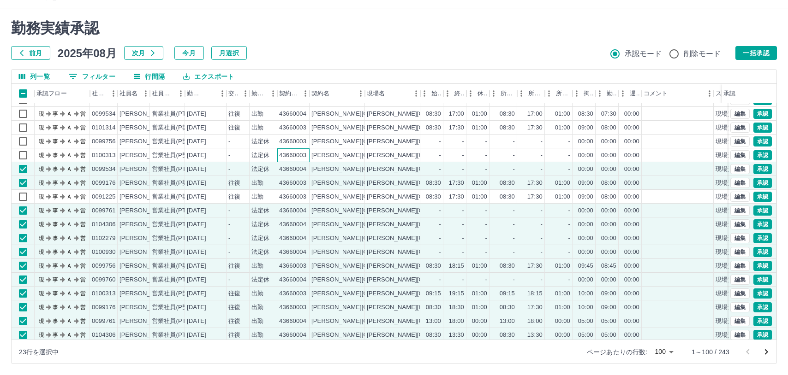
click at [294, 153] on div "43660003" at bounding box center [292, 155] width 27 height 9
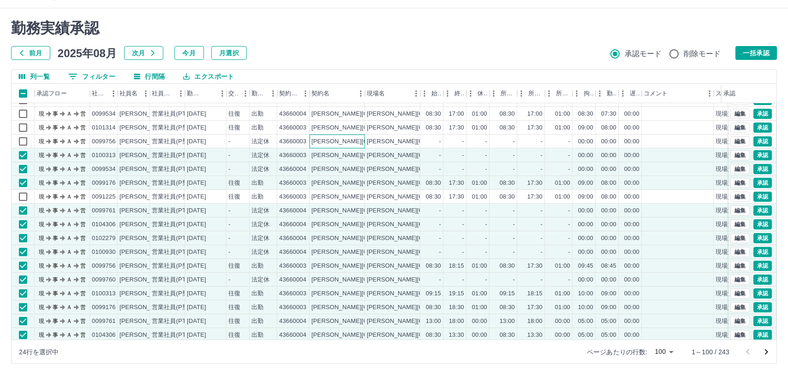
click at [348, 142] on div "[PERSON_NAME][GEOGRAPHIC_DATA]" at bounding box center [336, 142] width 55 height 14
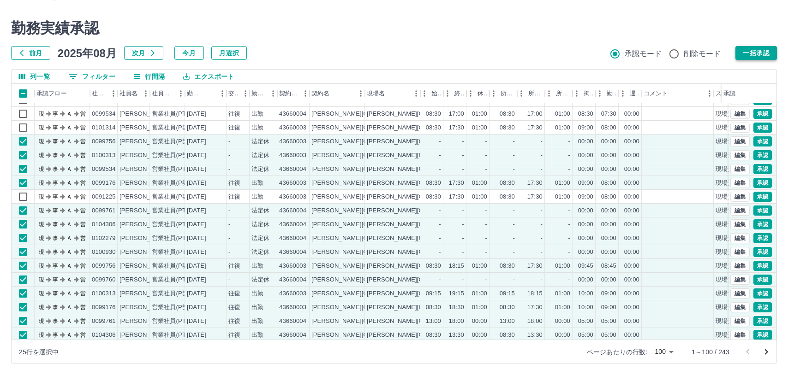
click at [752, 49] on button "一括承認" at bounding box center [755, 53] width 41 height 14
